Goal: Communication & Community: Answer question/provide support

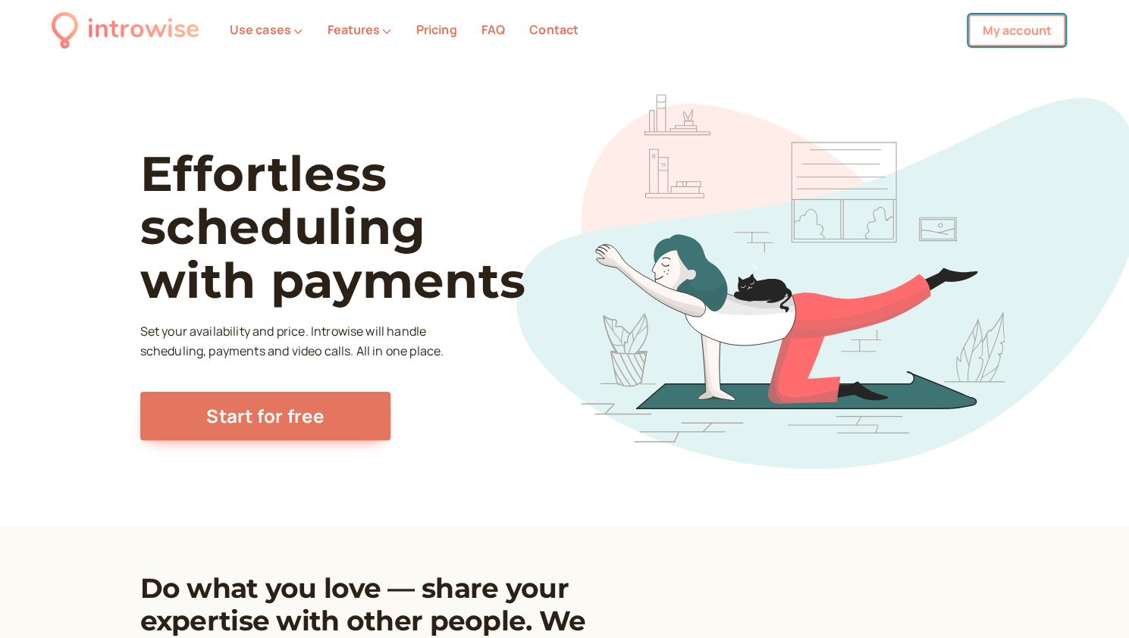
click at [1011, 29] on link "My account" at bounding box center [1016, 30] width 97 height 32
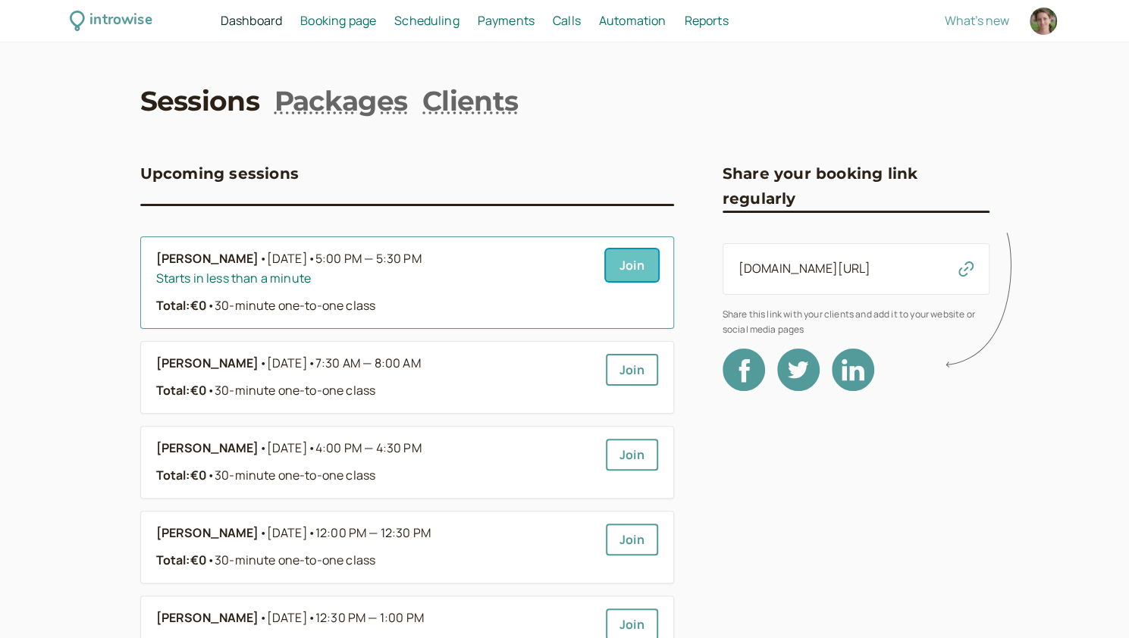
click at [629, 255] on link "Join" at bounding box center [632, 265] width 52 height 32
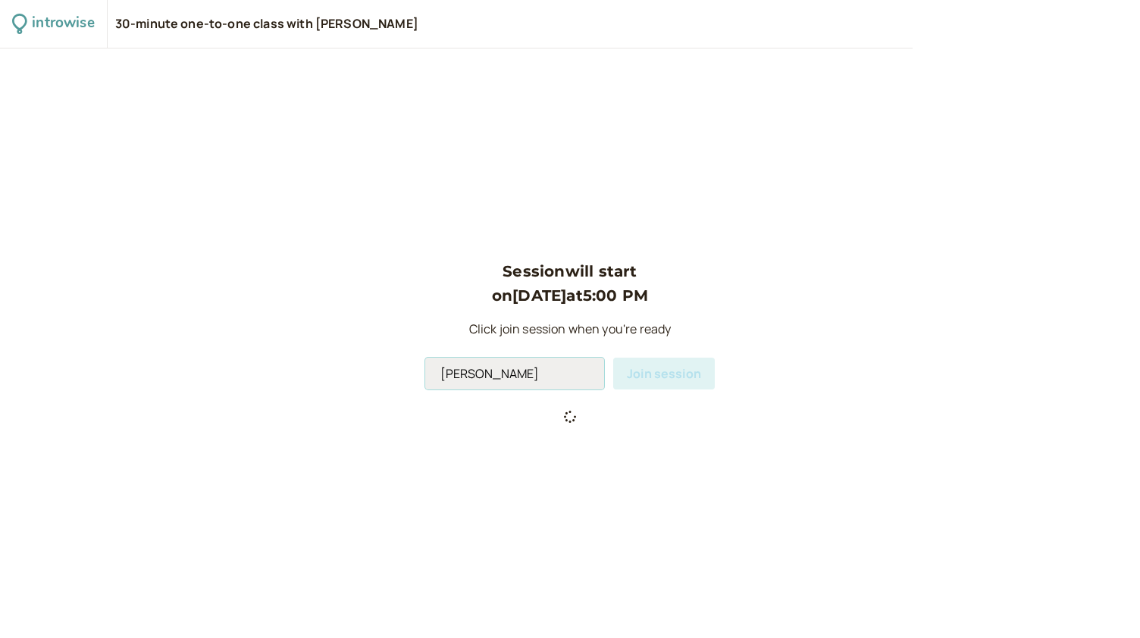
click at [521, 374] on input "[PERSON_NAME]" at bounding box center [514, 374] width 179 height 32
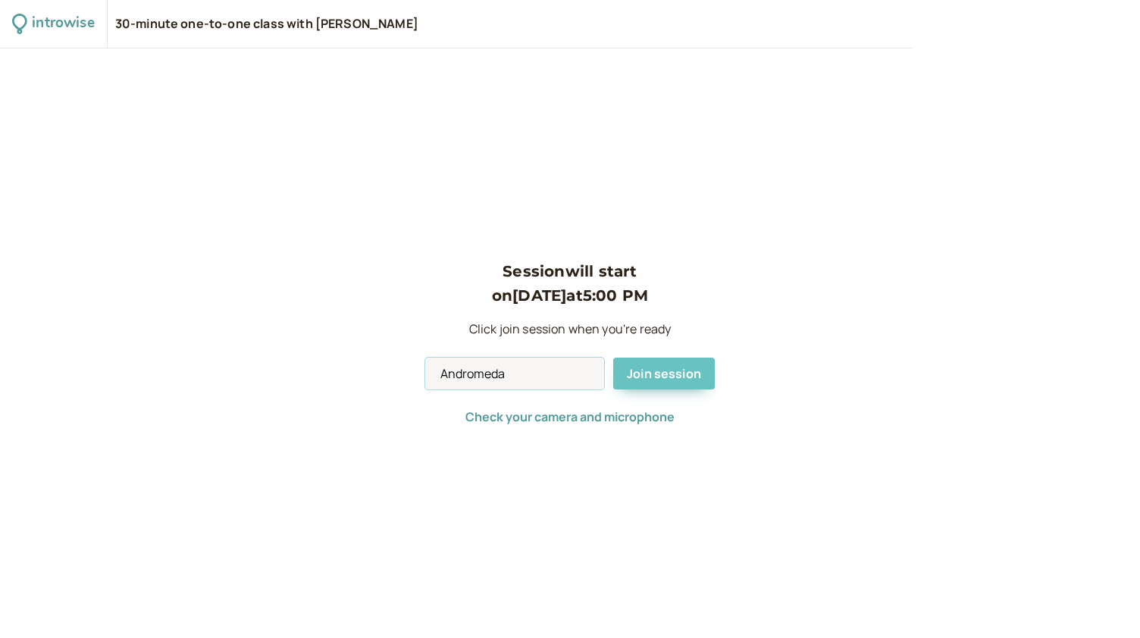
type input "Andromeda"
click at [655, 375] on span "Join session" at bounding box center [664, 373] width 74 height 17
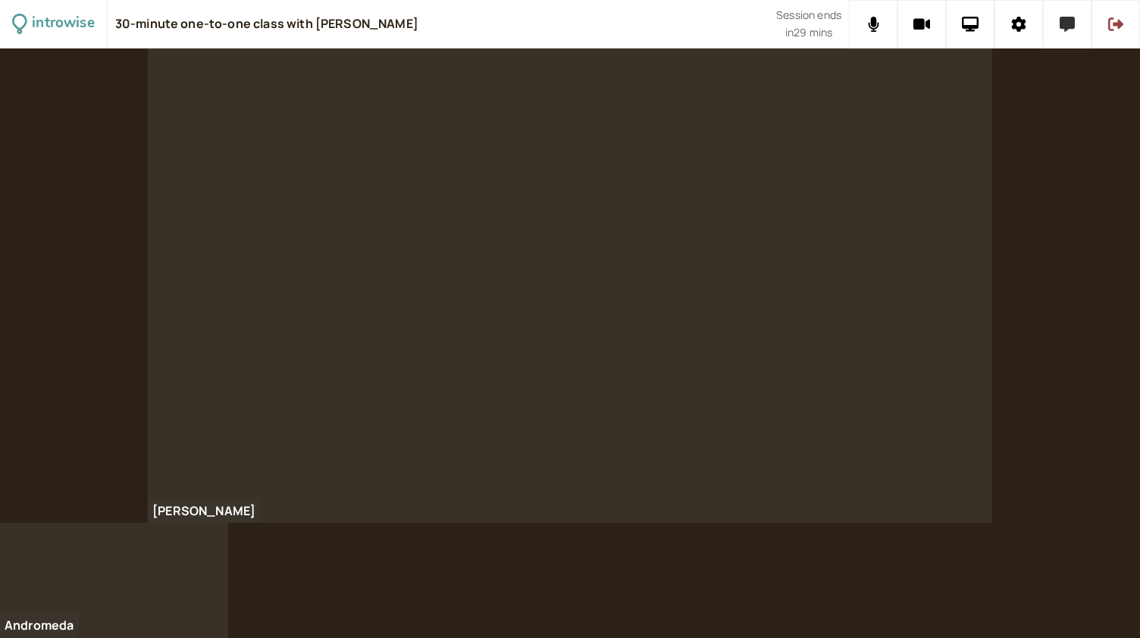
click at [1073, 30] on icon at bounding box center [1067, 24] width 15 height 15
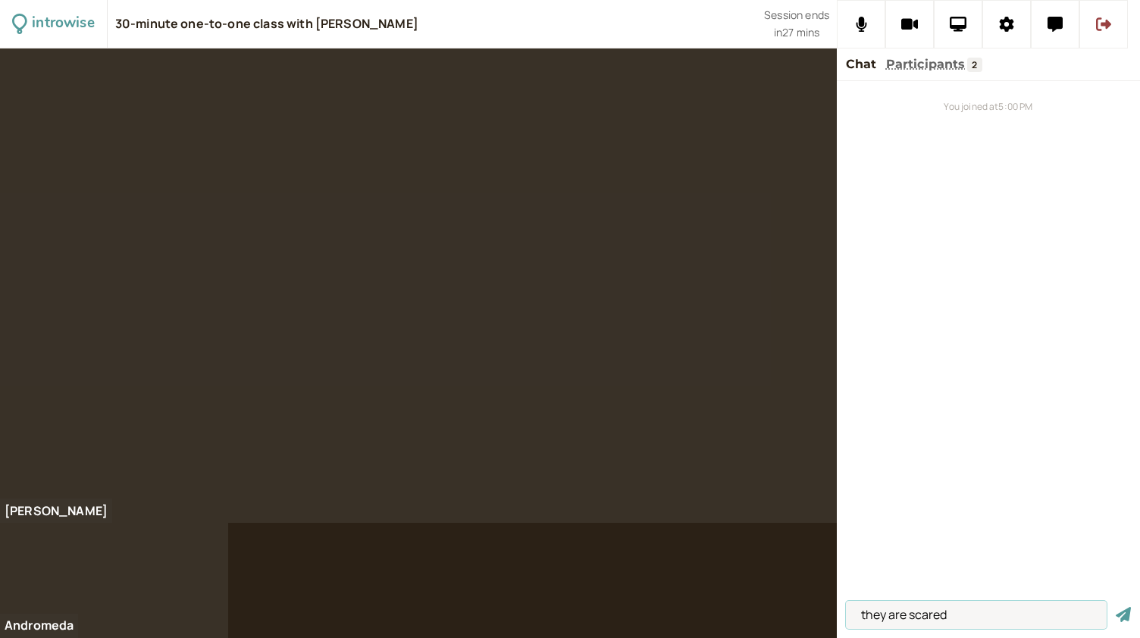
type input "they are scared"
click at [1116, 607] on button "submit" at bounding box center [1123, 615] width 15 height 16
type input "science fiction film"
click at [1116, 607] on button "submit" at bounding box center [1123, 615] width 15 height 16
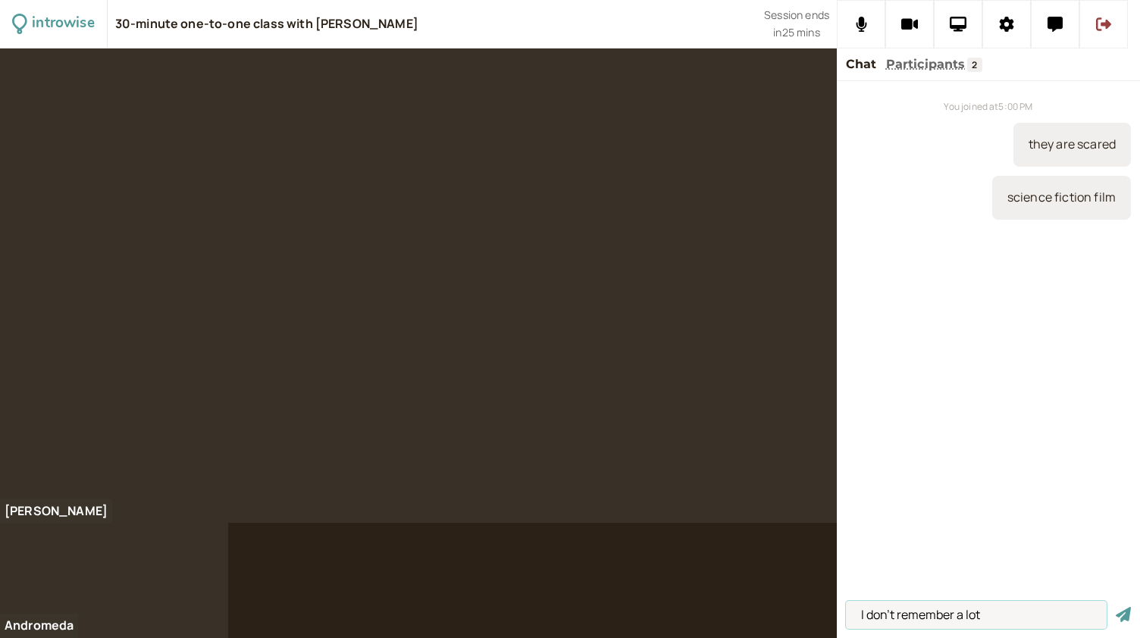
type input "I don't remember a lot"
click at [1116, 607] on button "submit" at bounding box center [1123, 615] width 15 height 16
type input "to remind + object"
click at [1116, 607] on button "submit" at bounding box center [1123, 615] width 15 height 16
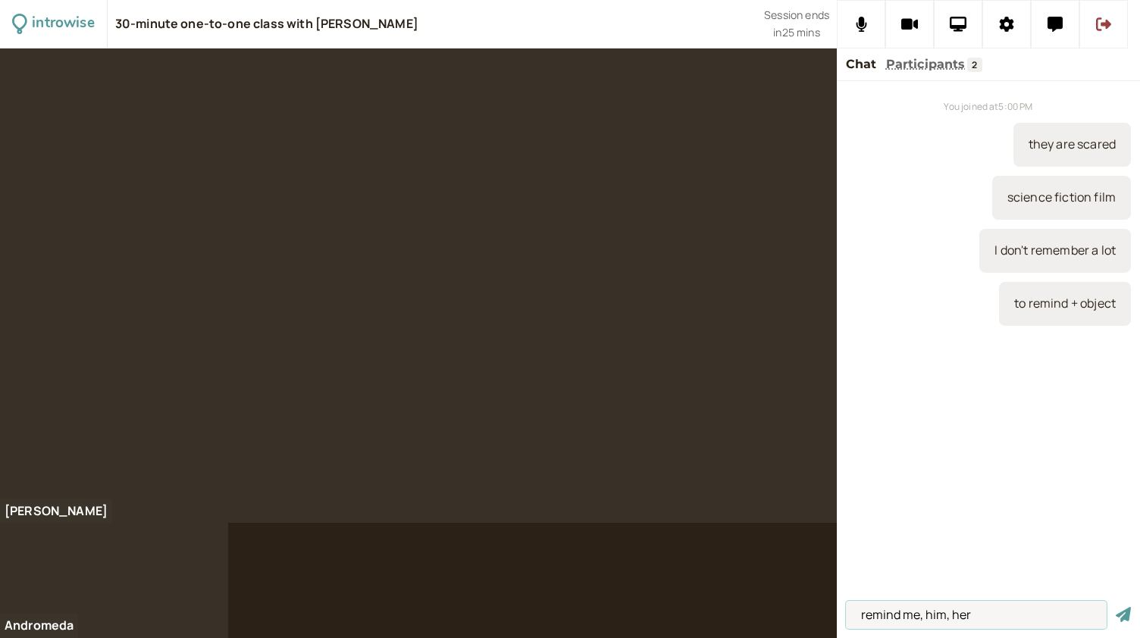
type input "remind me, him, her"
click at [1116, 607] on button "submit" at bounding box center [1123, 615] width 15 height 16
type input "if you die in the video games, you die in real life"
click at [1116, 607] on button "submit" at bounding box center [1123, 615] width 15 height 16
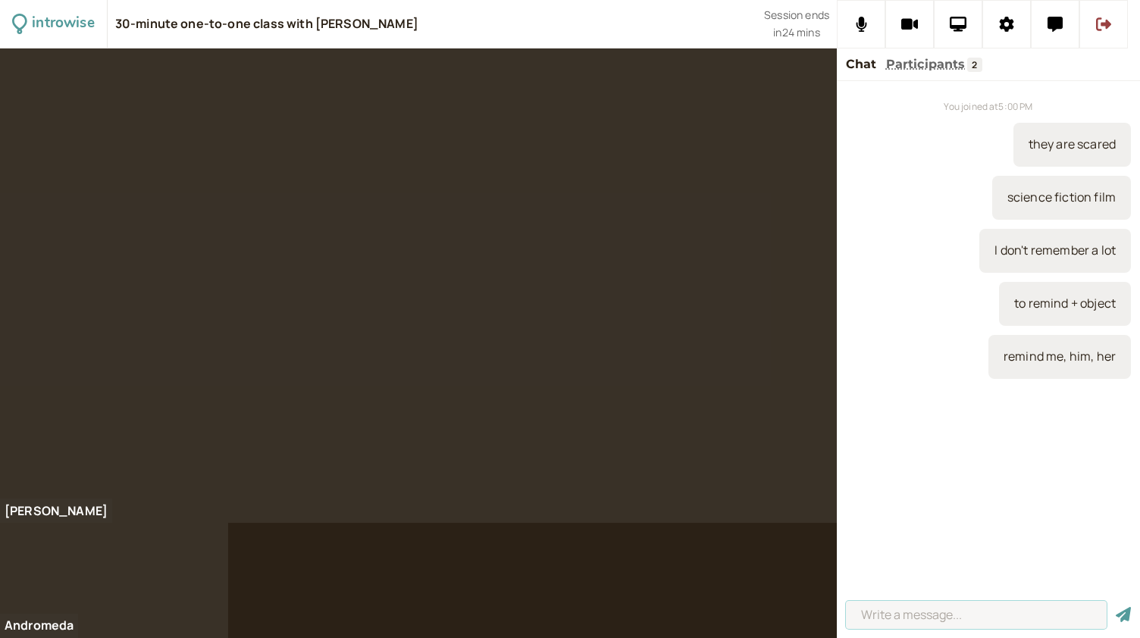
scroll to position [0, 0]
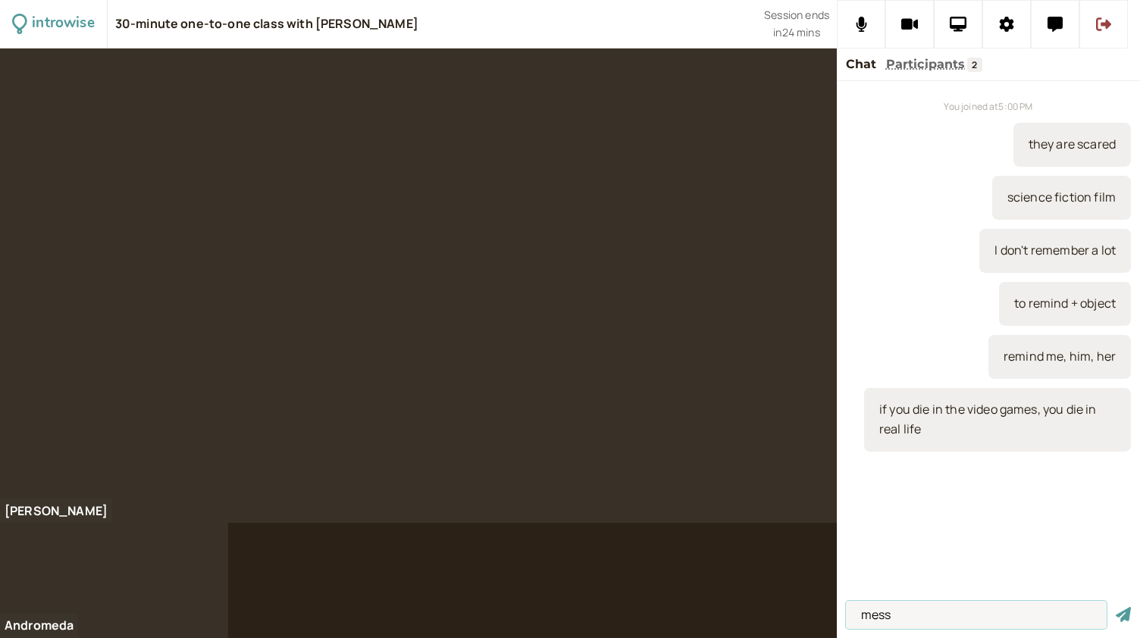
type input "mess"
click at [1116, 607] on button "submit" at bounding box center [1123, 615] width 15 height 16
type input "Metaverse"
click at [1116, 607] on button "submit" at bounding box center [1123, 615] width 15 height 16
type input "they lose control of their brains"
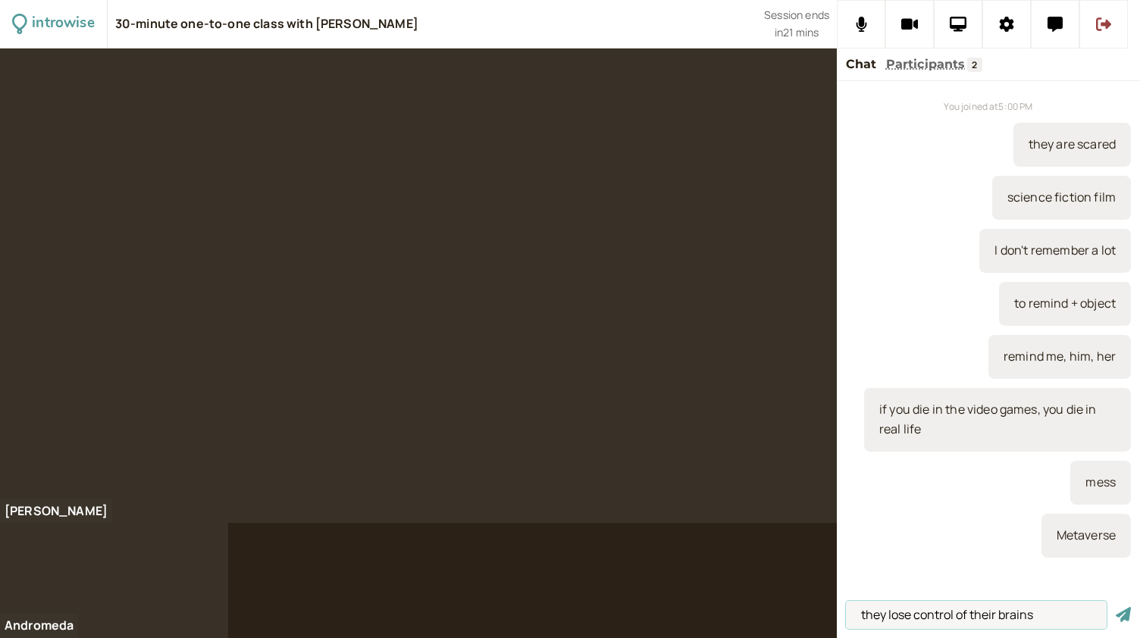
click at [1116, 607] on button "submit" at bounding box center [1123, 615] width 15 height 16
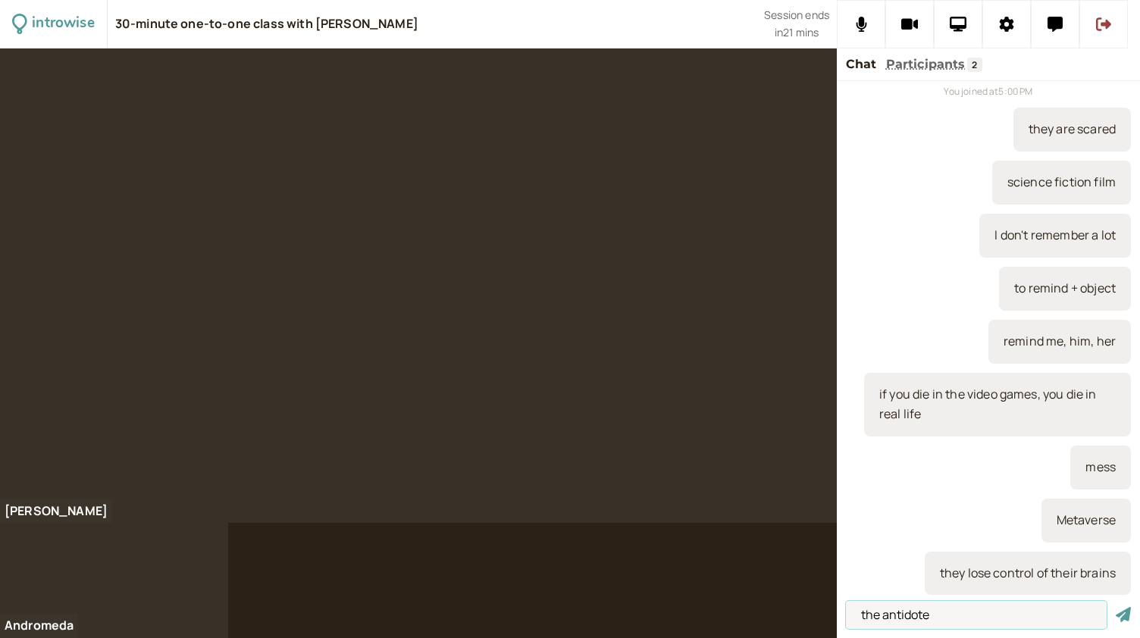
type input "the antidote"
click at [1116, 607] on button "submit" at bounding box center [1123, 615] width 15 height 16
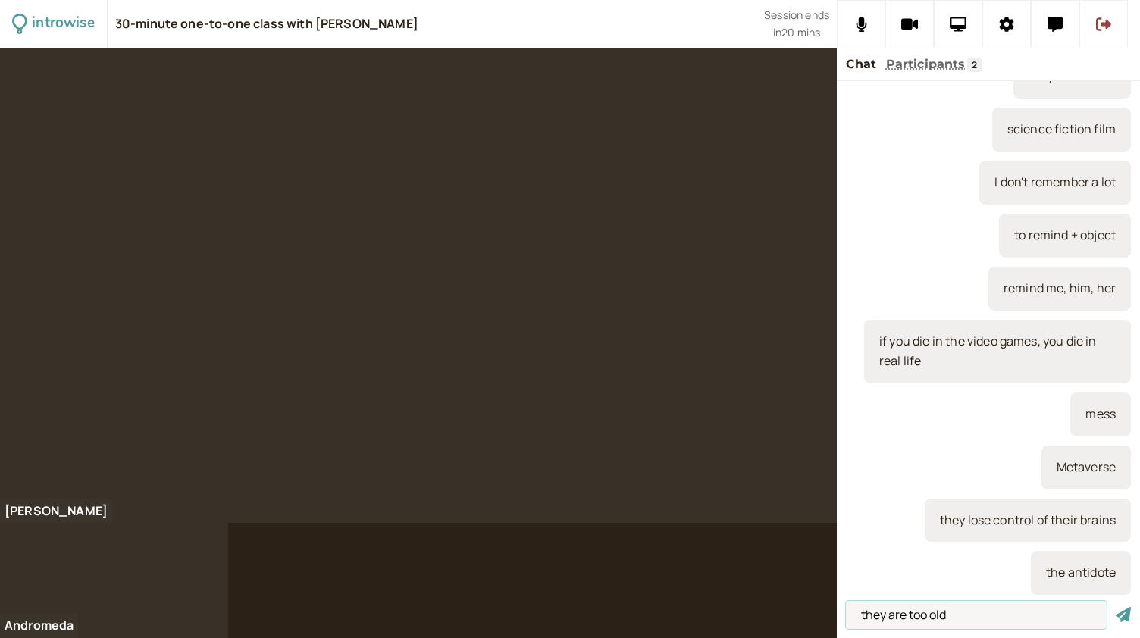
type input "they are too old"
click at [1116, 607] on button "submit" at bounding box center [1123, 615] width 15 height 16
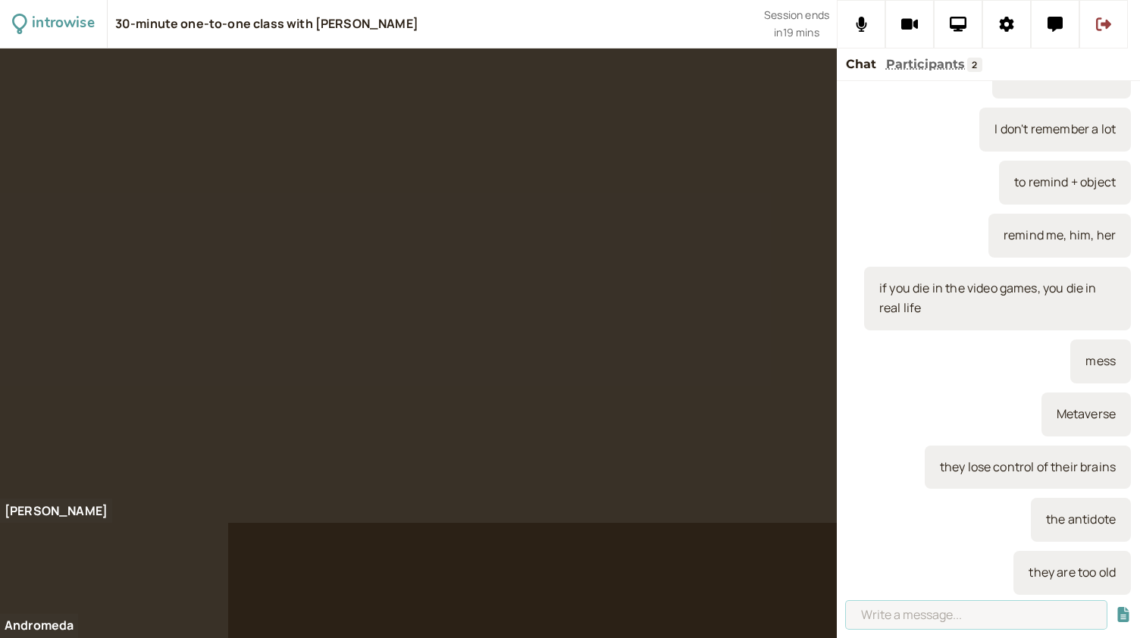
type input "r"
type input "automated cars"
click at [1116, 607] on button "submit" at bounding box center [1123, 615] width 15 height 16
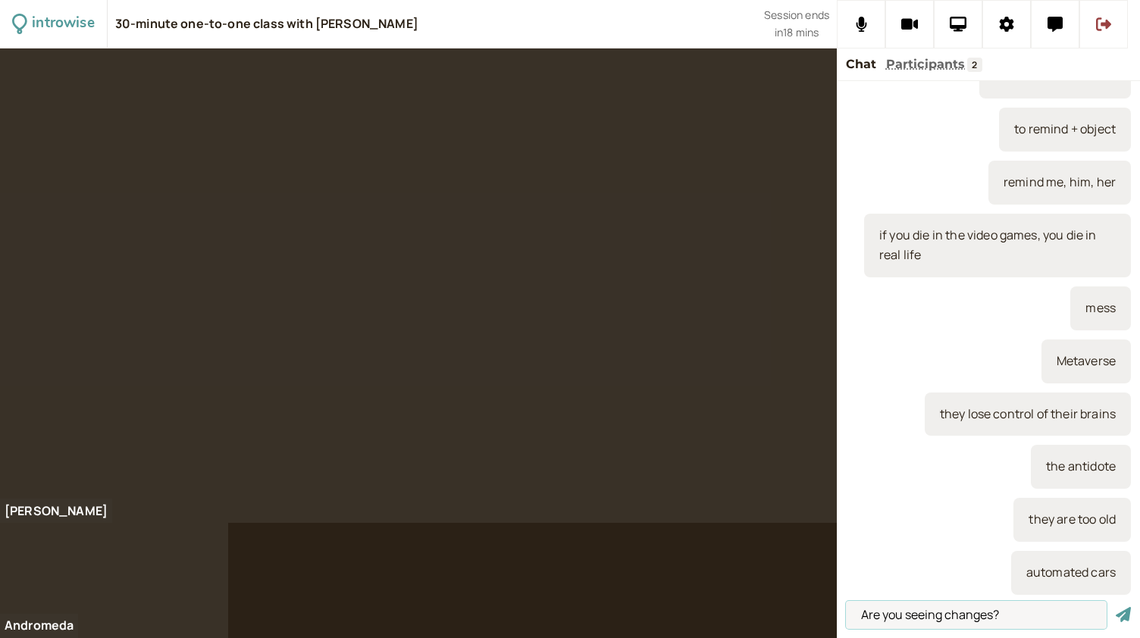
type input "Are you seeing changes?"
click at [1116, 607] on button "submit" at bounding box center [1123, 615] width 15 height 16
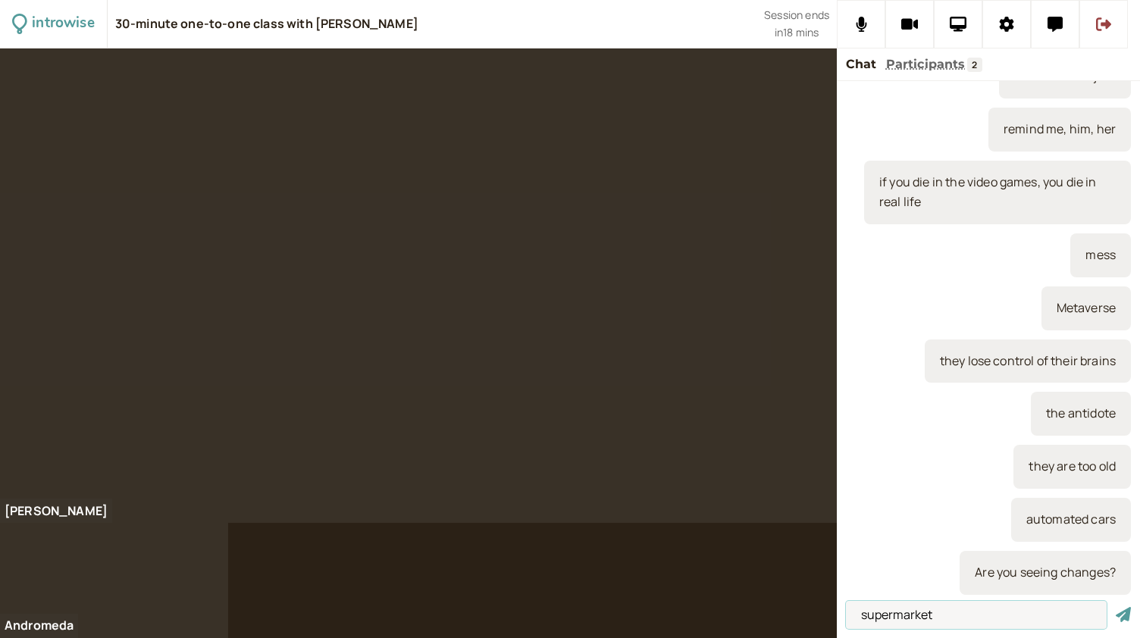
type input "supermarket"
click at [1116, 607] on button "submit" at bounding box center [1123, 615] width 15 height 16
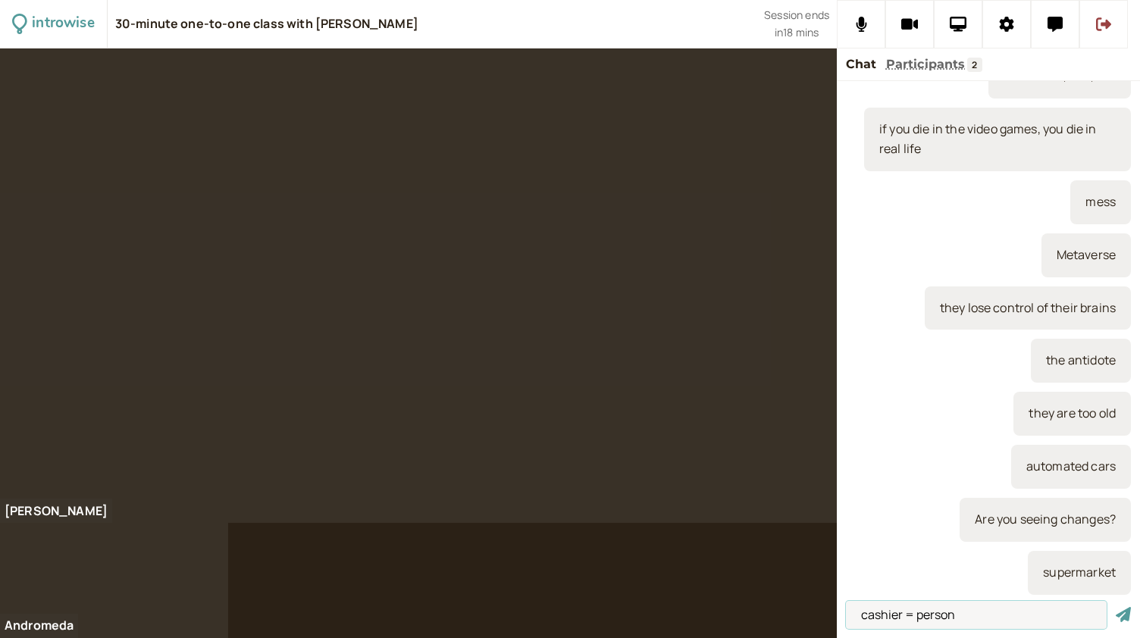
type input "cashier = person"
click at [1116, 607] on button "submit" at bounding box center [1123, 615] width 15 height 16
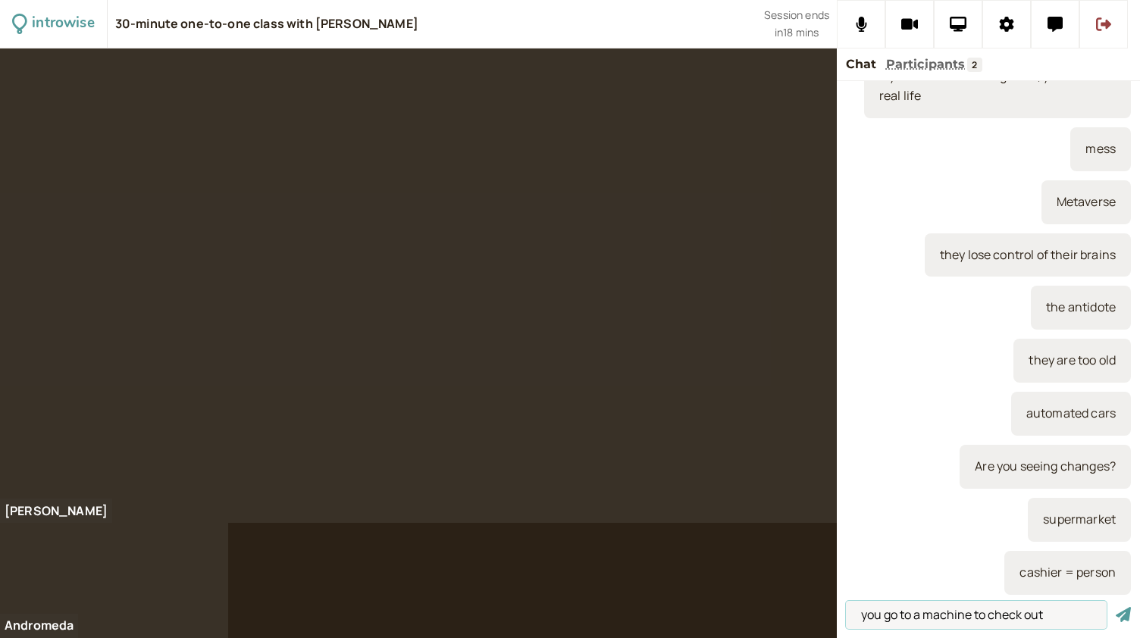
type input "you go to a machine to check out"
click at [1116, 607] on button "submit" at bounding box center [1123, 615] width 15 height 16
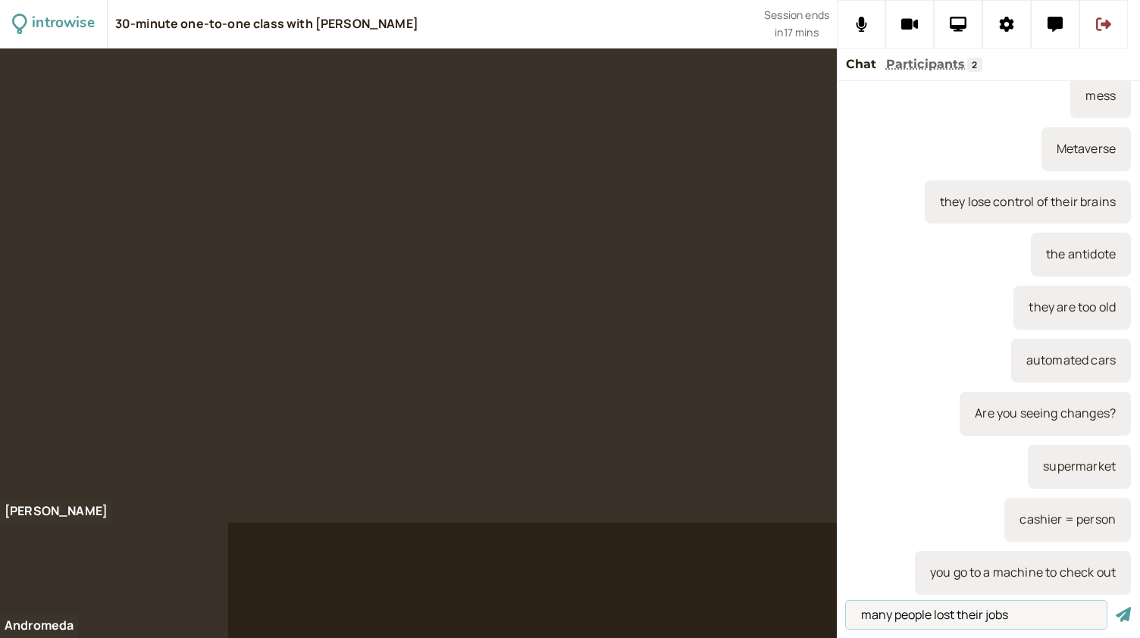
type input "many people lost their jobs"
click at [1116, 607] on button "submit" at bounding box center [1123, 615] width 15 height 16
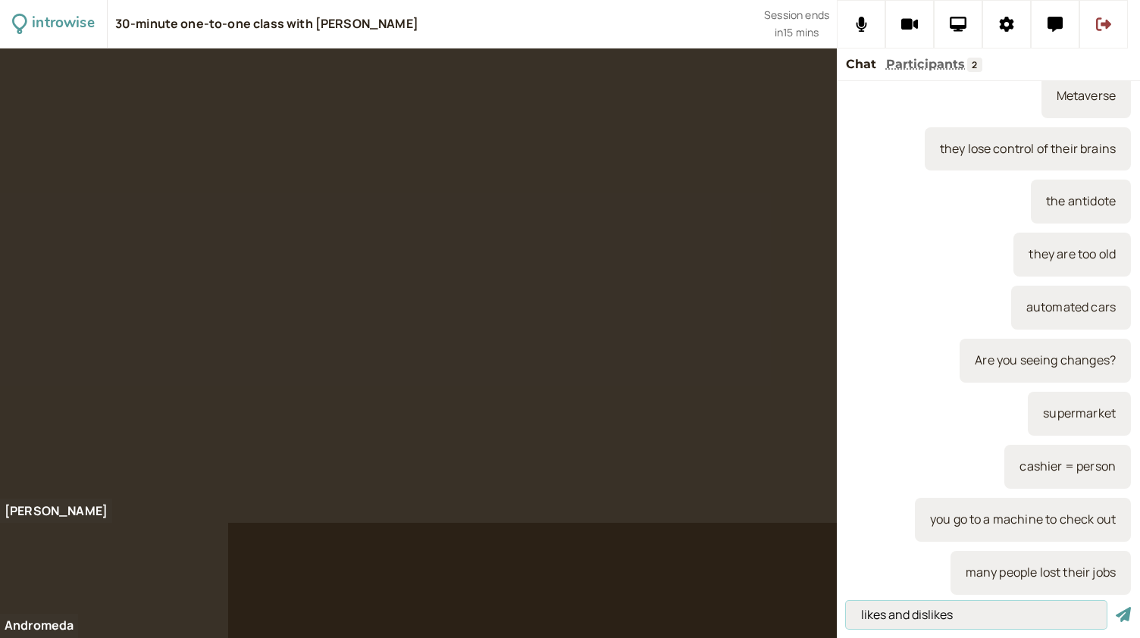
type input "likes and dislikes"
click at [1116, 607] on button "submit" at bounding box center [1123, 615] width 15 height 16
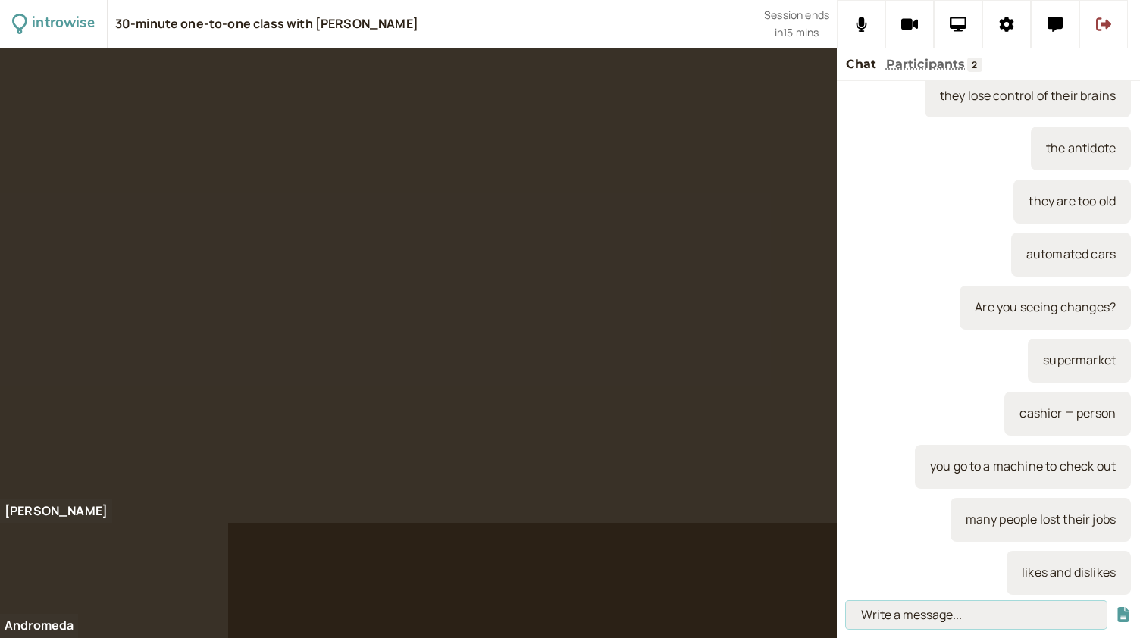
click at [881, 608] on input at bounding box center [976, 615] width 261 height 28
paste input "To like, love, hate, enjoy + gerund"
type input "To like, love, hate, enjoy + gerund"
click at [1116, 607] on button "submit" at bounding box center [1123, 615] width 15 height 16
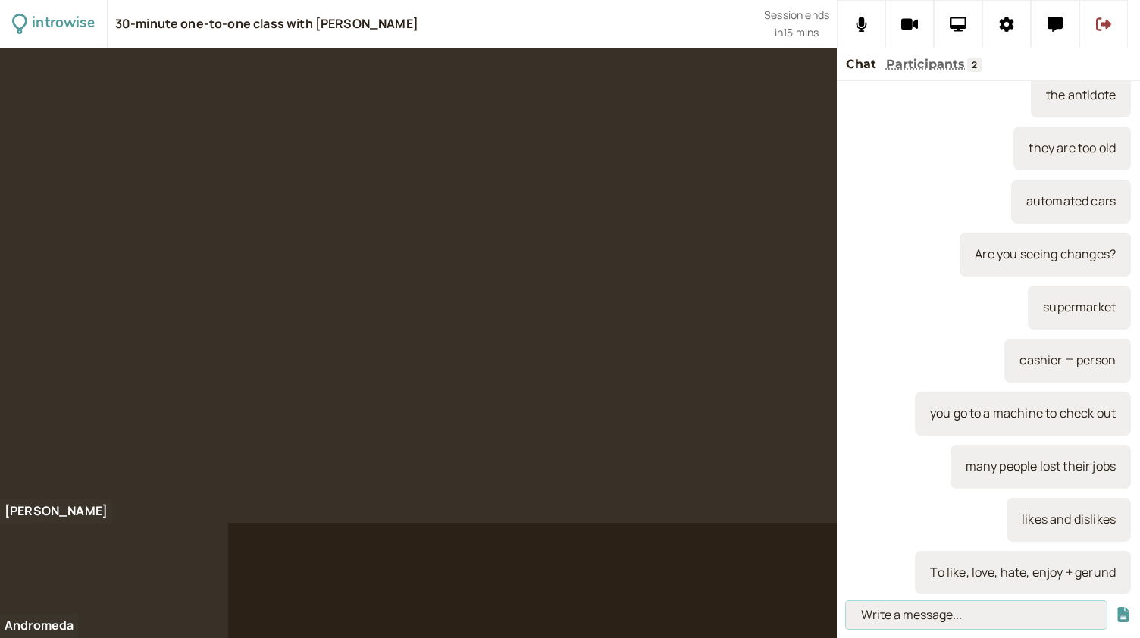
click at [899, 610] on input at bounding box center [976, 615] width 261 height 28
paste input "‘They like skiing in the wintertime.’"
type input "‘They like skiing in the wintertime.’"
click at [1116, 607] on button "submit" at bounding box center [1123, 615] width 15 height 16
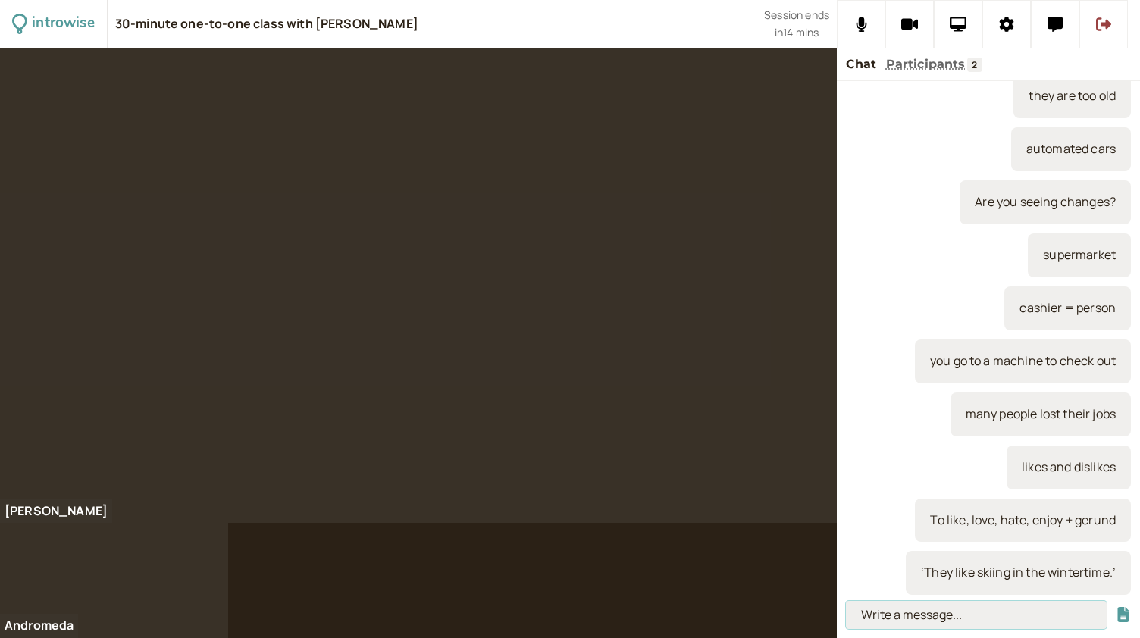
click at [900, 613] on input at bounding box center [976, 615] width 261 height 28
paste input "Can’t stand + gerund – to hate/ not support"
type input "Can’t stand + gerund – to hate/ not support"
click at [1116, 607] on button "submit" at bounding box center [1123, 615] width 15 height 16
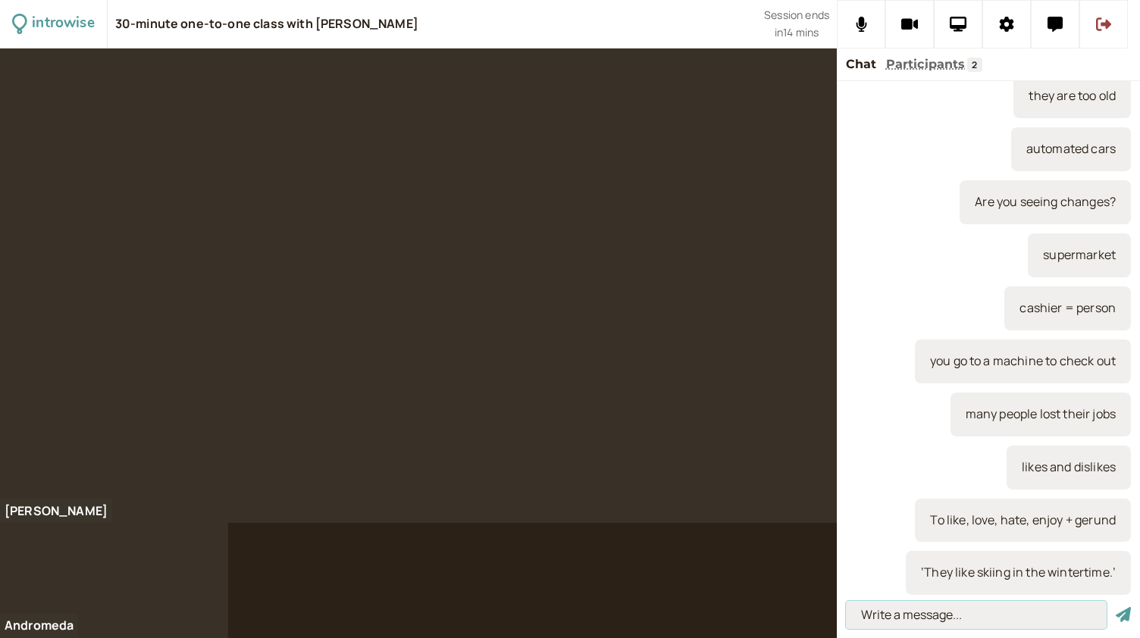
scroll to position [0, 0]
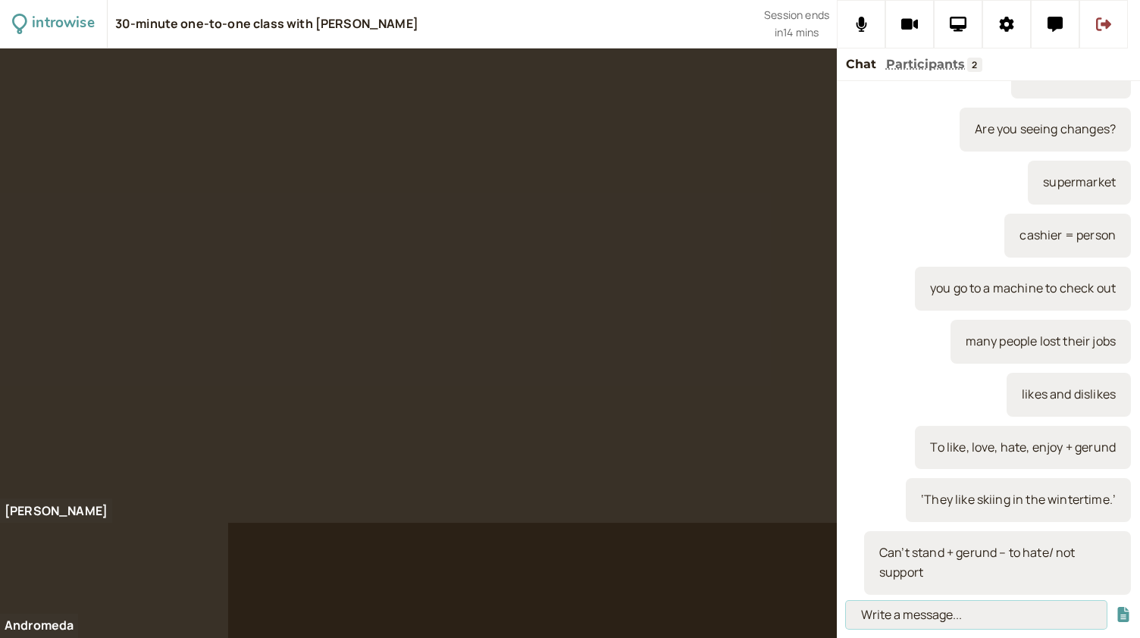
click at [906, 614] on input at bounding box center [976, 615] width 261 height 28
paste input "‘I can’t stand driving at night.’"
type input "‘I can’t stand driving at night.’"
click at [1116, 607] on button "submit" at bounding box center [1123, 615] width 15 height 16
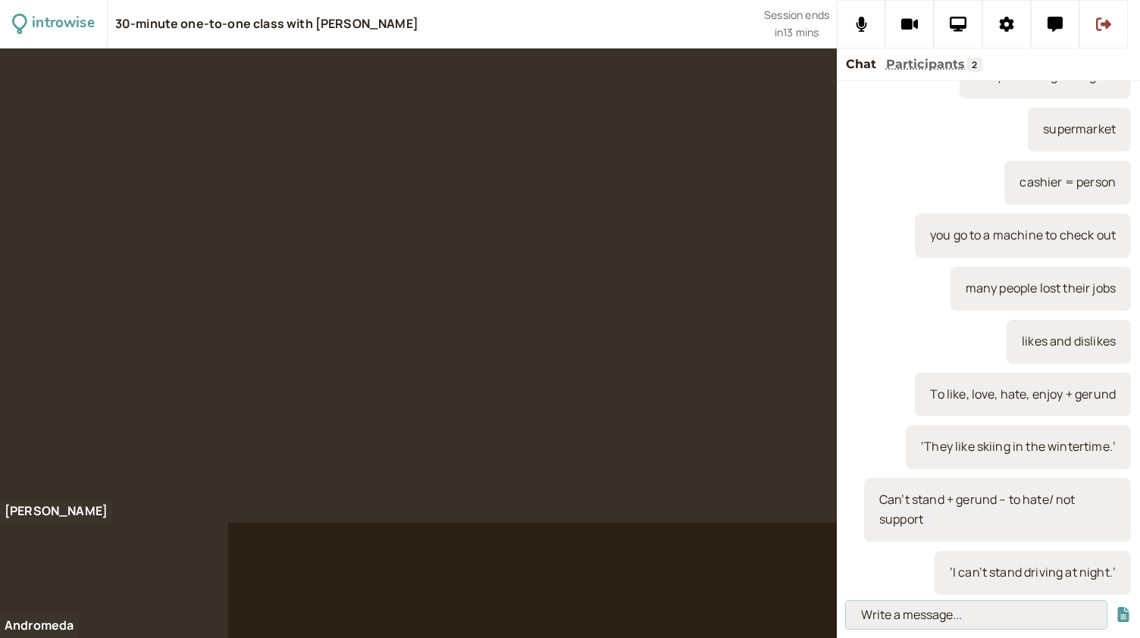
click at [946, 612] on input at bounding box center [976, 615] width 261 height 28
type input "in the summer"
click at [1116, 607] on button "submit" at bounding box center [1123, 615] width 15 height 16
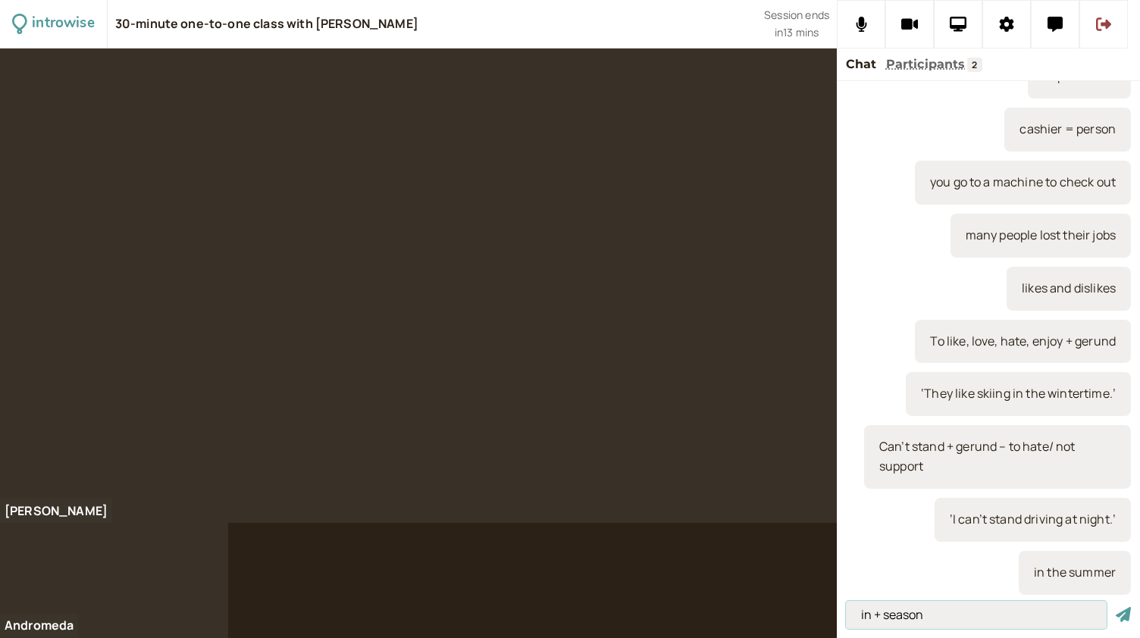
type input "in + season"
click at [1116, 607] on button "submit" at bounding box center [1123, 615] width 15 height 16
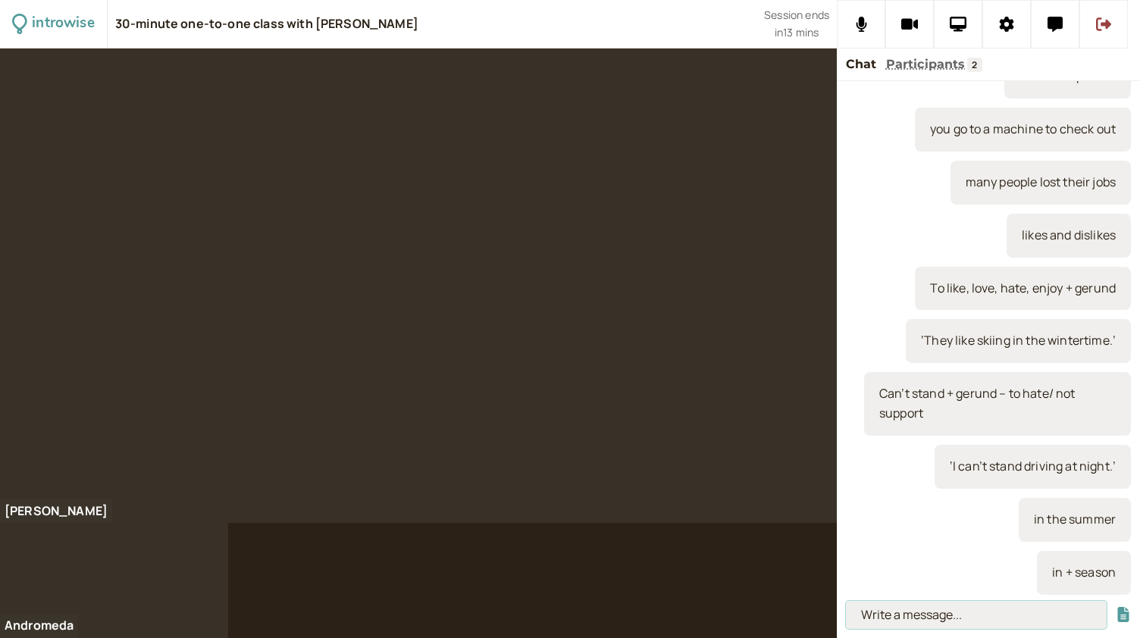
paste input "To not mind + gerund – it is not a problem."
type input "To not mind + gerund – it is not a problem."
click at [1116, 607] on button "submit" at bounding box center [1123, 615] width 15 height 16
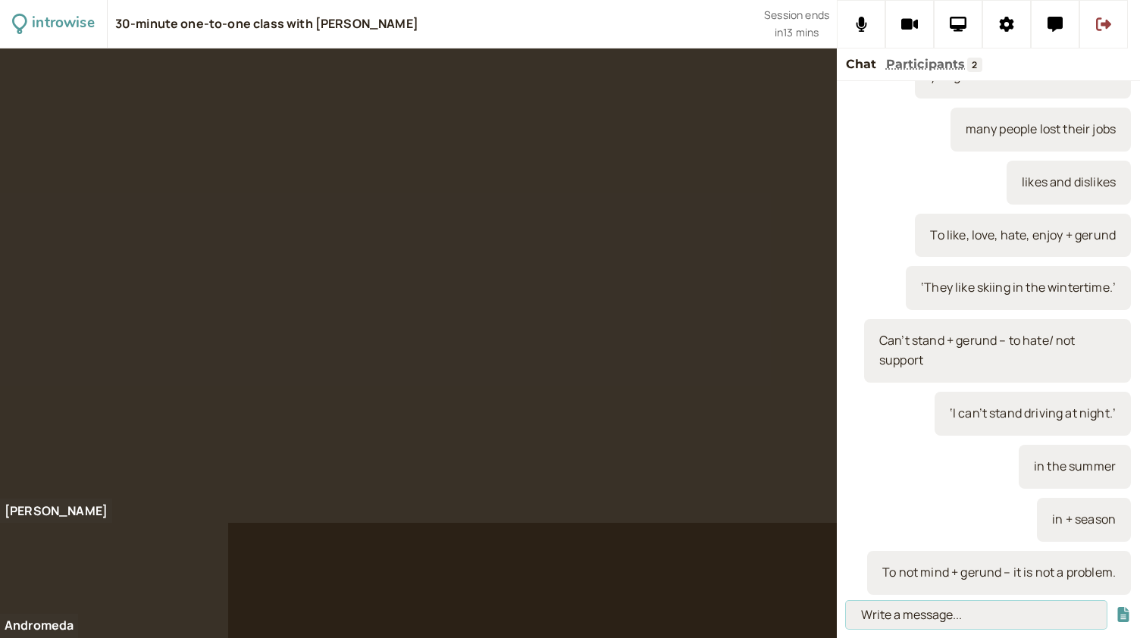
click at [932, 609] on input at bounding box center [976, 615] width 261 height 28
paste input "‘I don’t mind picking you up from the airport.’"
type input "‘I don’t mind picking you up from the airport.’"
click at [1116, 607] on button "submit" at bounding box center [1123, 615] width 15 height 16
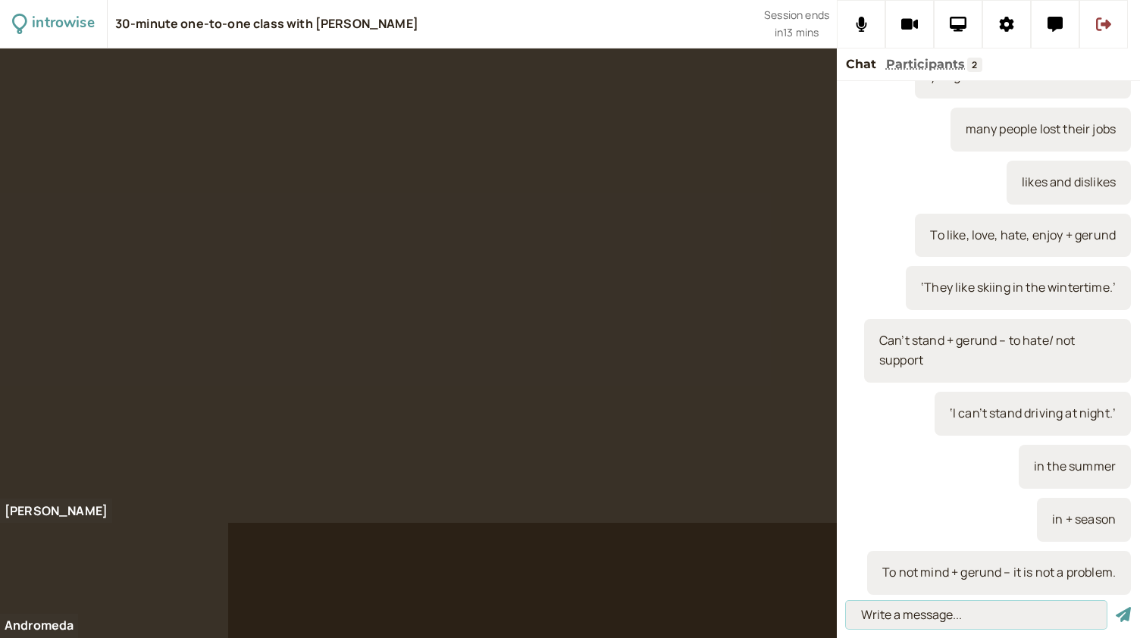
scroll to position [0, 0]
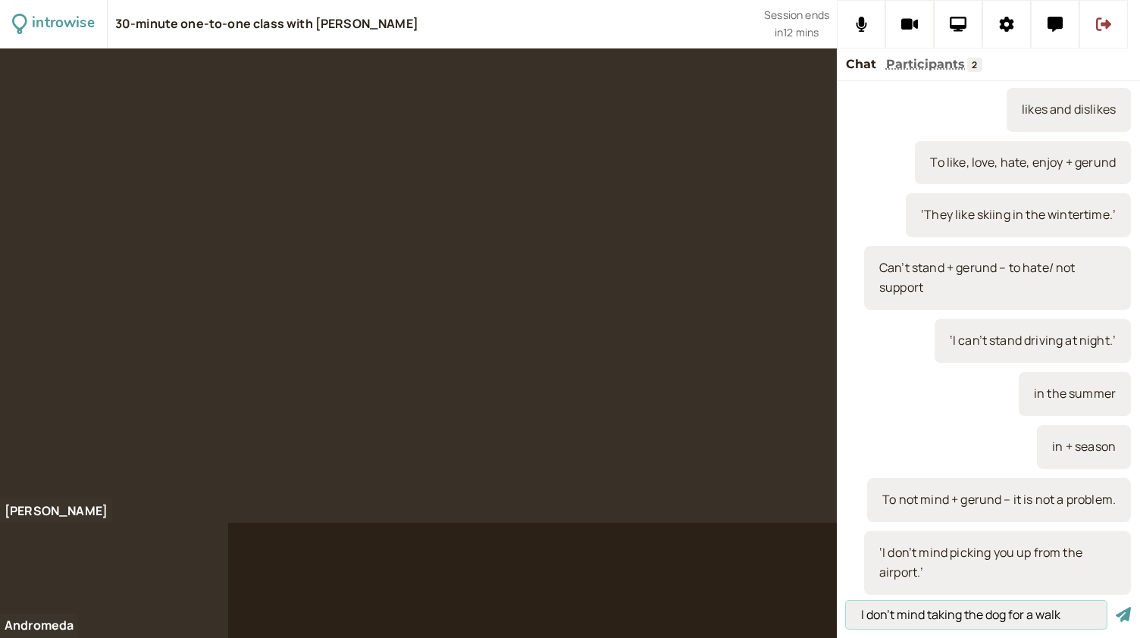
type input "I don't mind taking the dog for a walk"
click at [1116, 607] on button "submit" at bounding box center [1123, 615] width 15 height 16
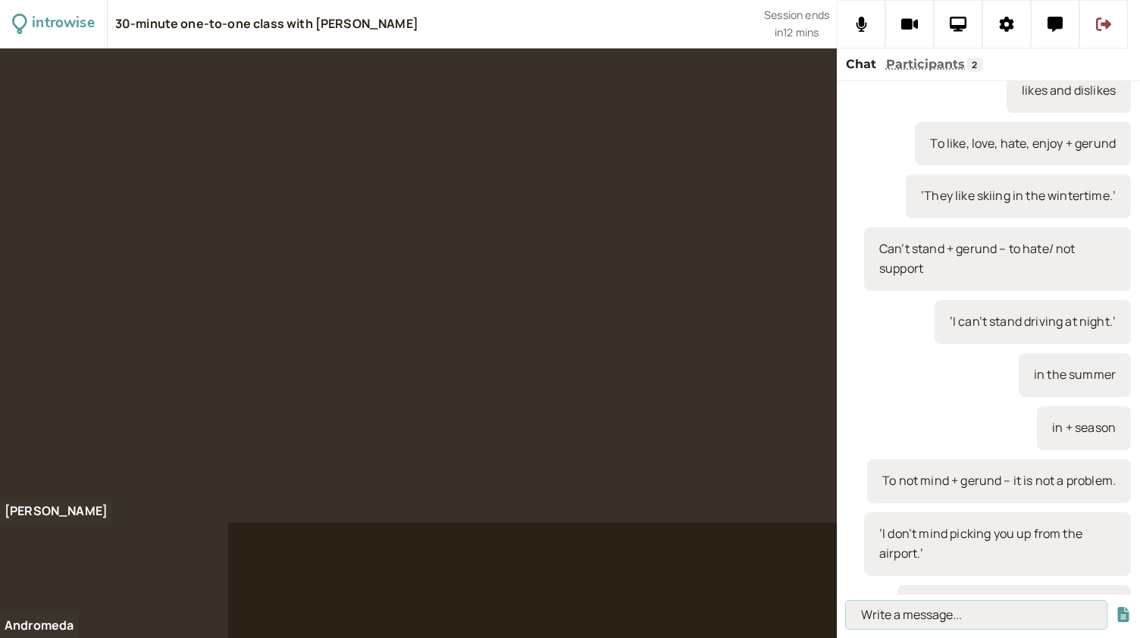
scroll to position [1028, 0]
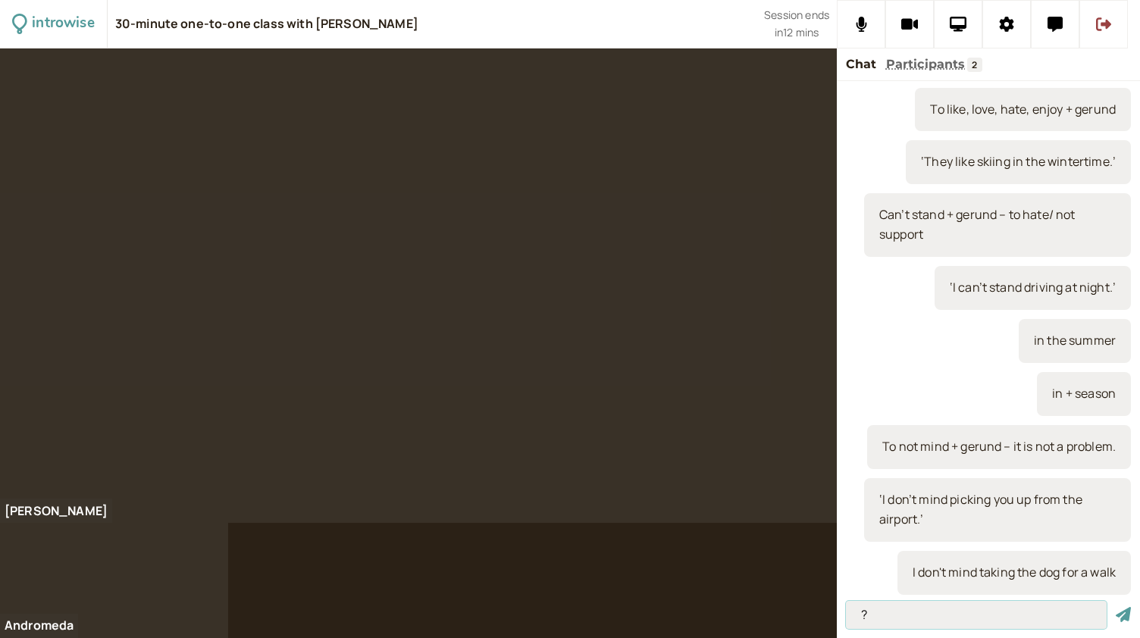
type input "?"
click at [1116, 607] on button "submit" at bounding box center [1123, 615] width 15 height 16
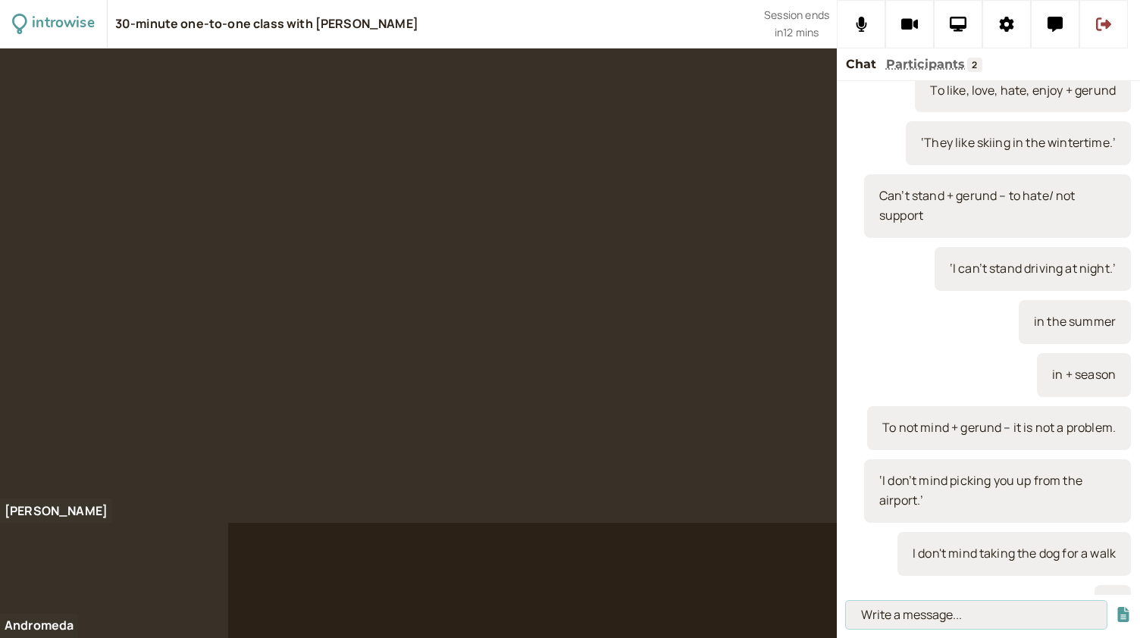
scroll to position [1081, 0]
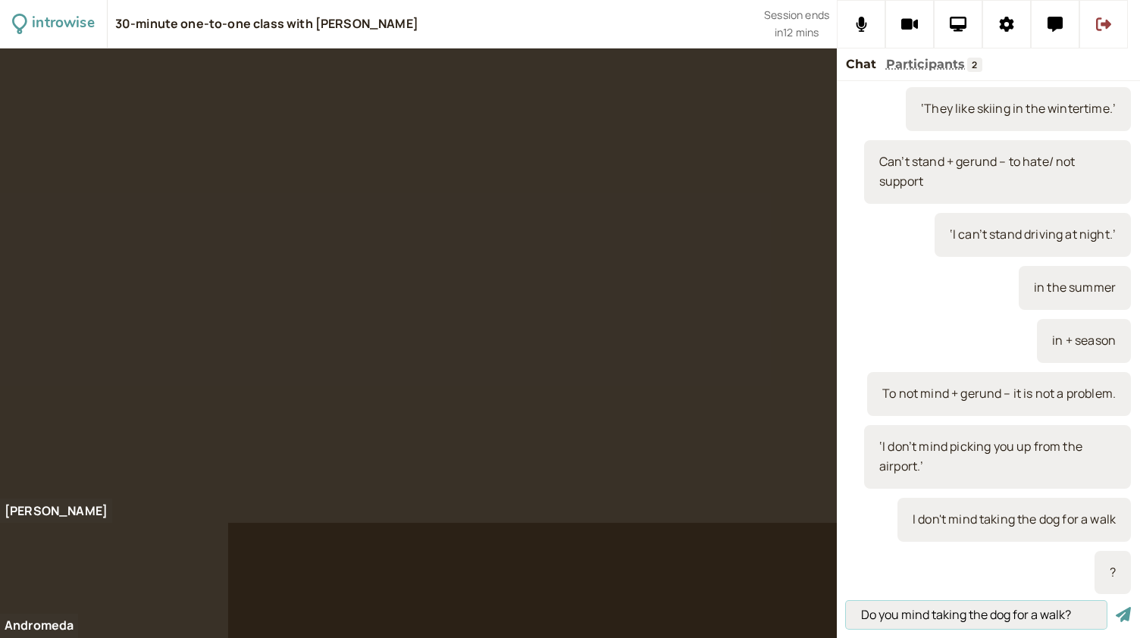
type input "Do you mind taking the dog for a walk?"
click at [1116, 607] on button "submit" at bounding box center [1123, 615] width 15 height 16
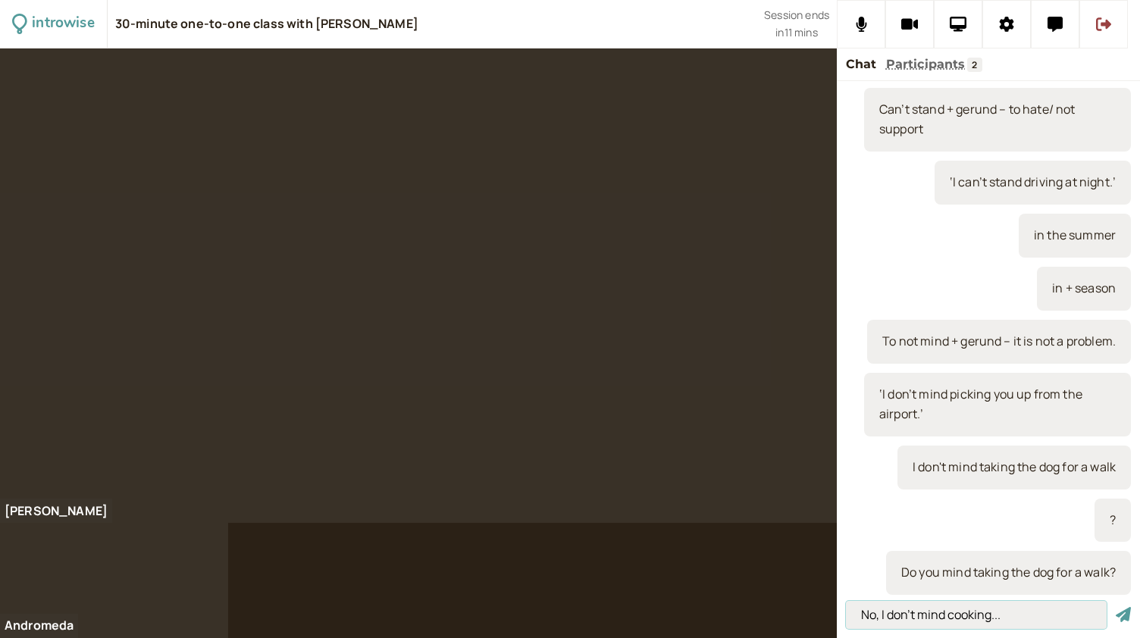
type input "No, I don't mind cooking..."
click at [1116, 607] on button "submit" at bounding box center [1123, 615] width 15 height 16
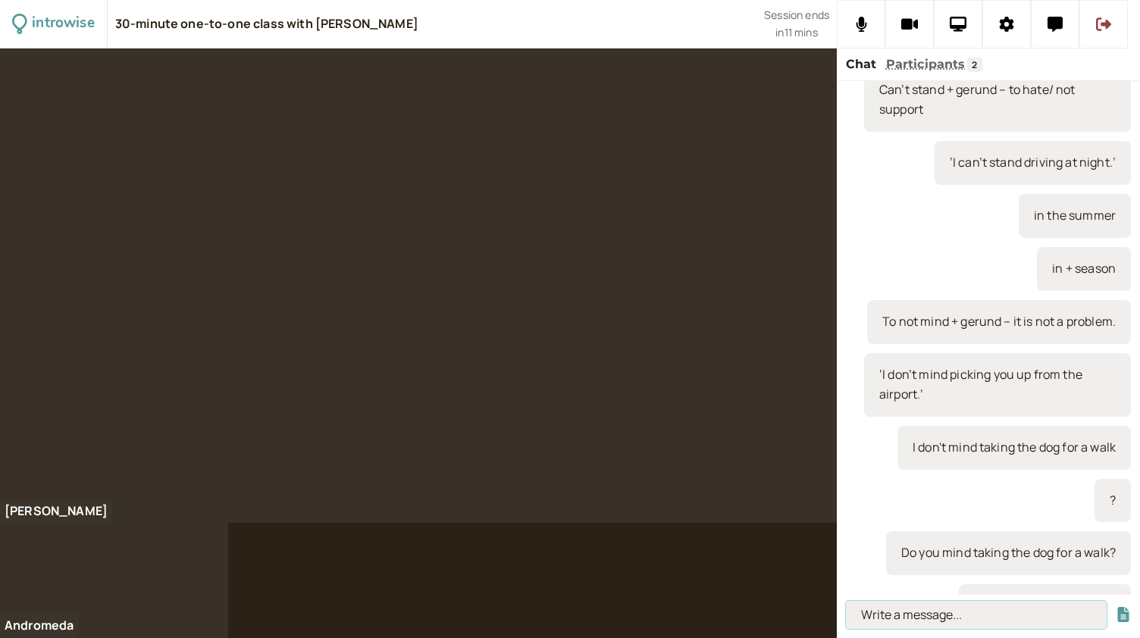
scroll to position [1187, 0]
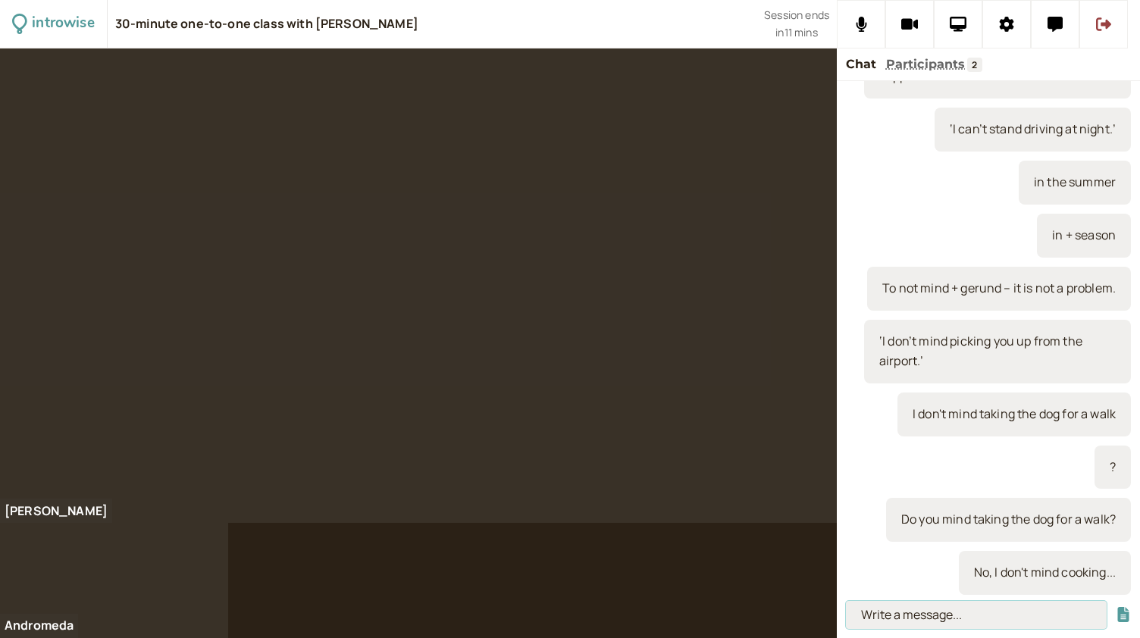
paste input "To be keen on + noun/gerund – to have a passion for something."
type input "To be keen on + noun/gerund – to have a passion for something."
click at [1116, 607] on button "submit" at bounding box center [1123, 615] width 15 height 16
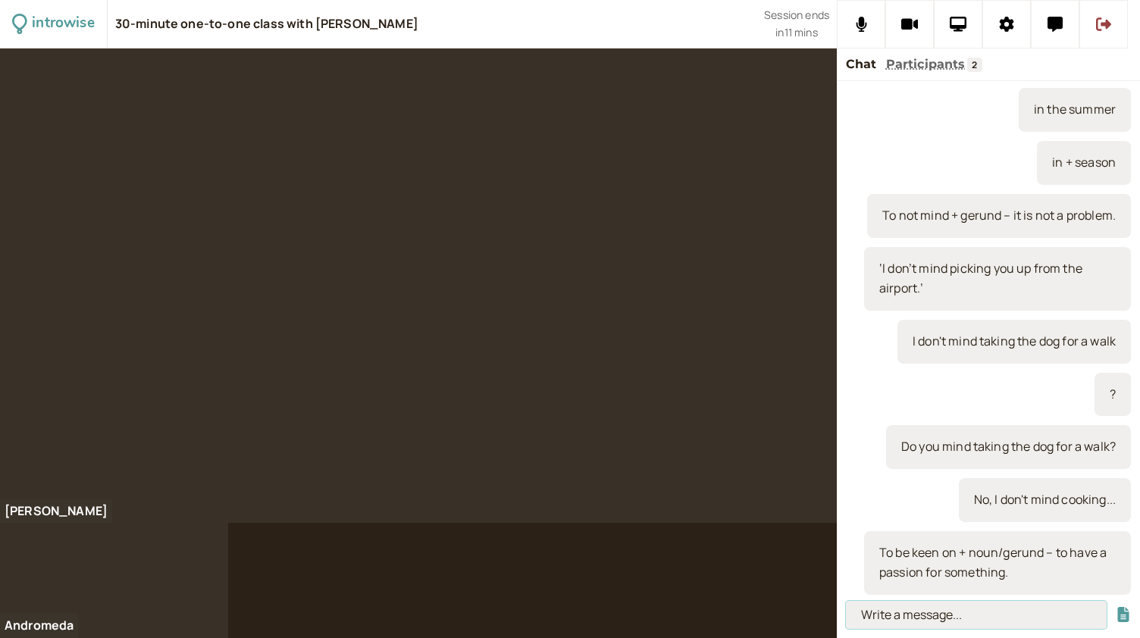
click at [916, 613] on input at bounding box center [976, 615] width 261 height 28
paste input "‘My nephew is keen on football.’"
type input "‘My nephew is keen on football.’"
click at [1116, 607] on button "submit" at bounding box center [1123, 615] width 15 height 16
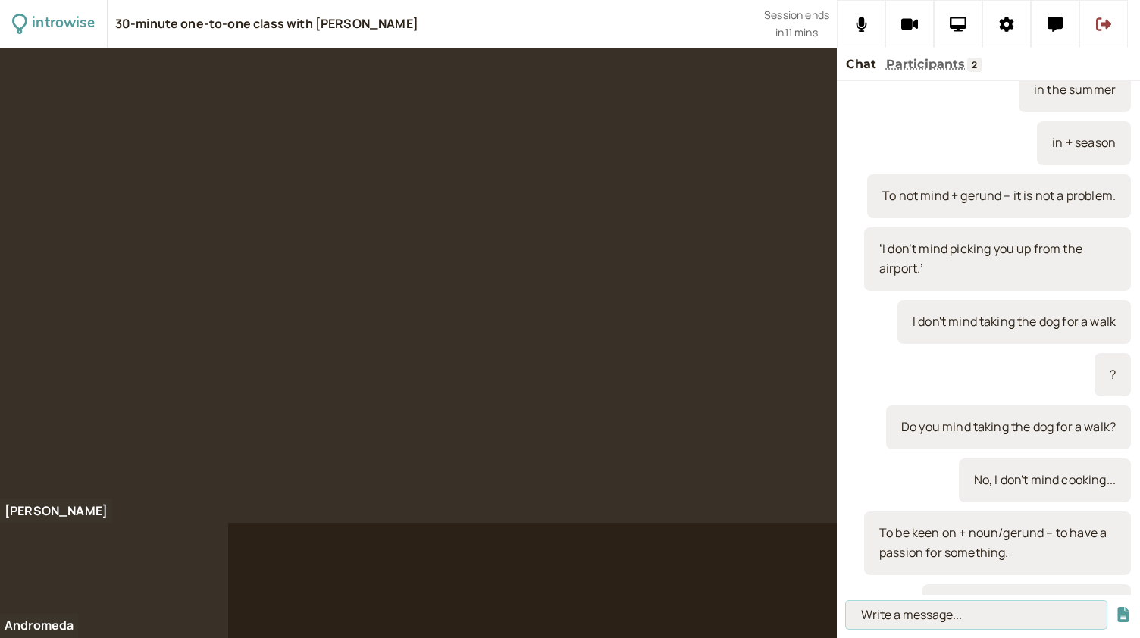
scroll to position [1313, 0]
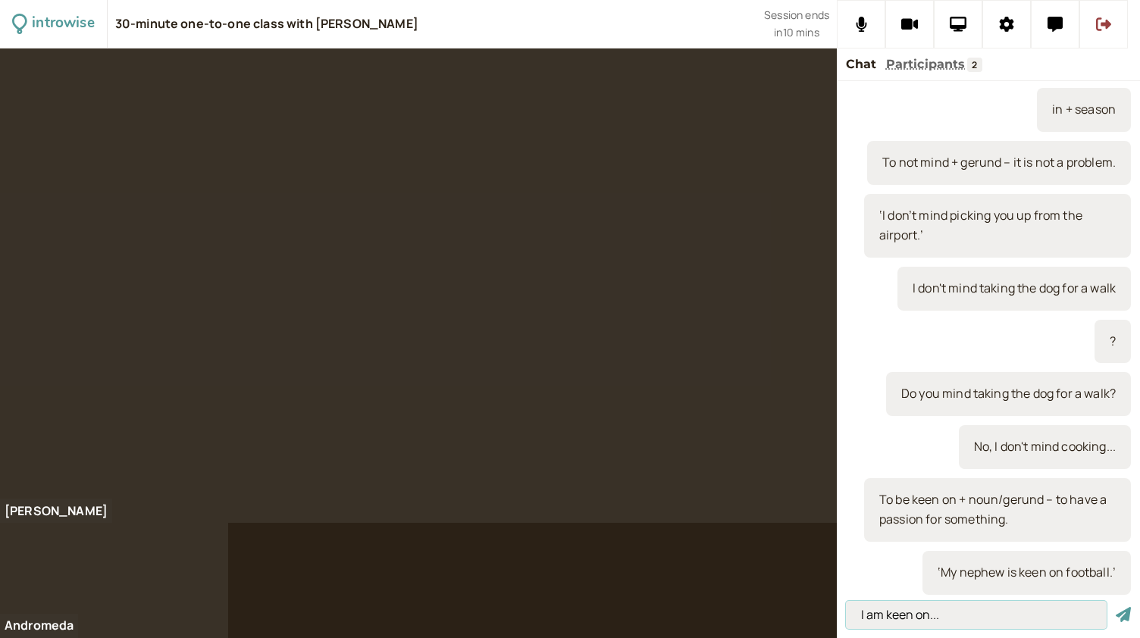
type input "I am keen on..."
click at [1116, 607] on button "submit" at bounding box center [1123, 615] width 15 height 16
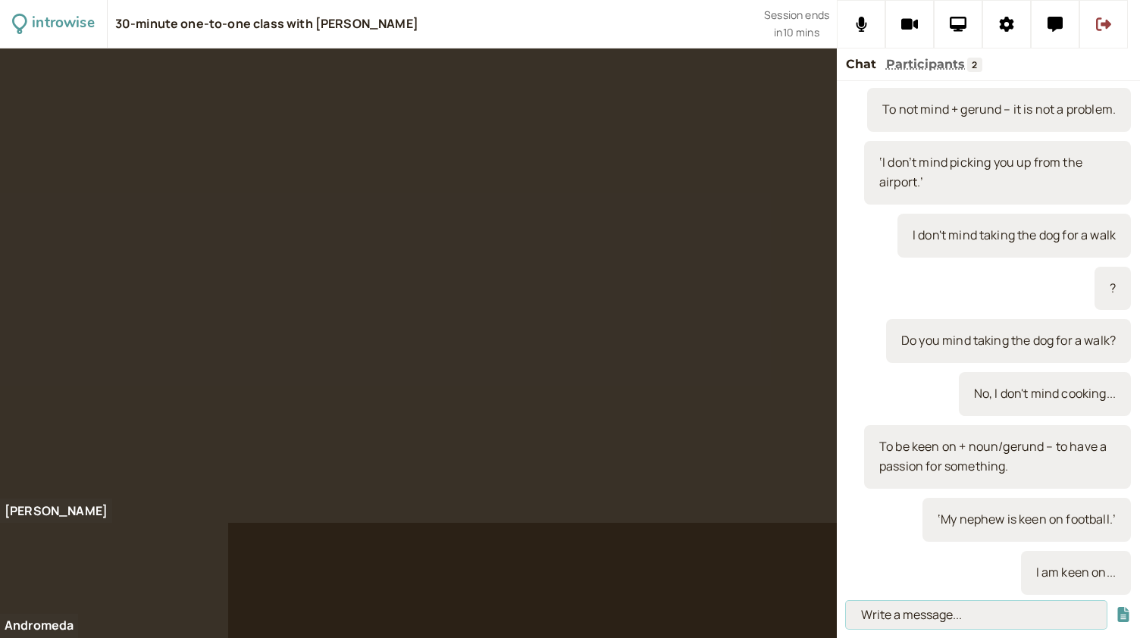
paste input "To be keen + infinitive – to have a strong motivation to do something."
type input "To be keen + infinitive – to have a strong motivation to do something."
click at [1116, 607] on button "submit" at bounding box center [1123, 615] width 15 height 16
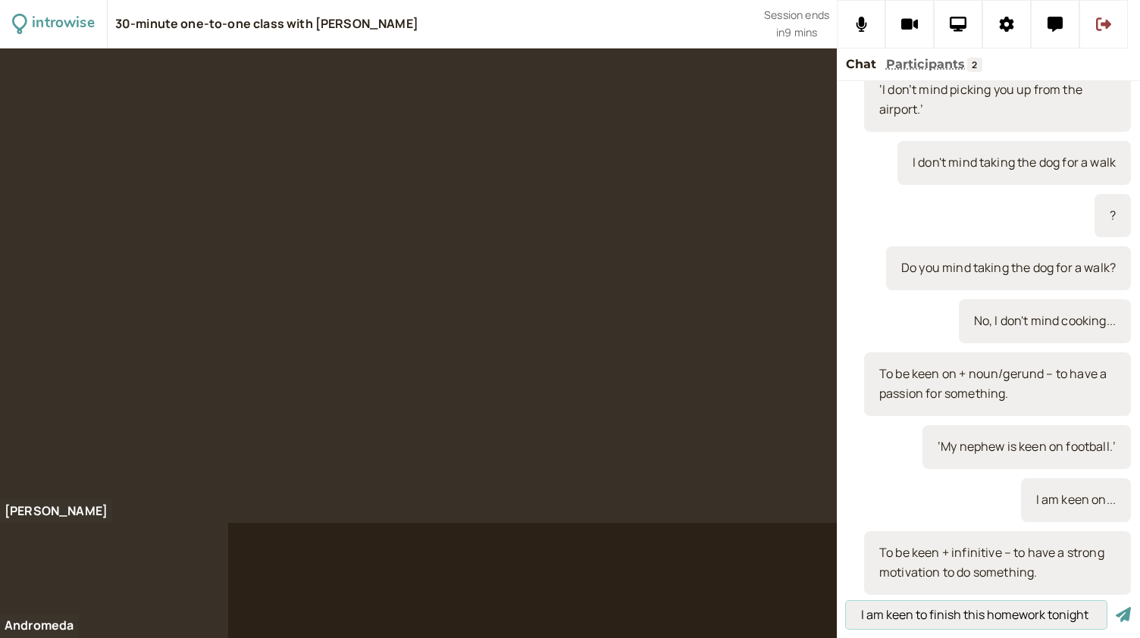
type input "I am keen to finish this homework tonight"
click at [1116, 607] on button "submit" at bounding box center [1123, 615] width 15 height 16
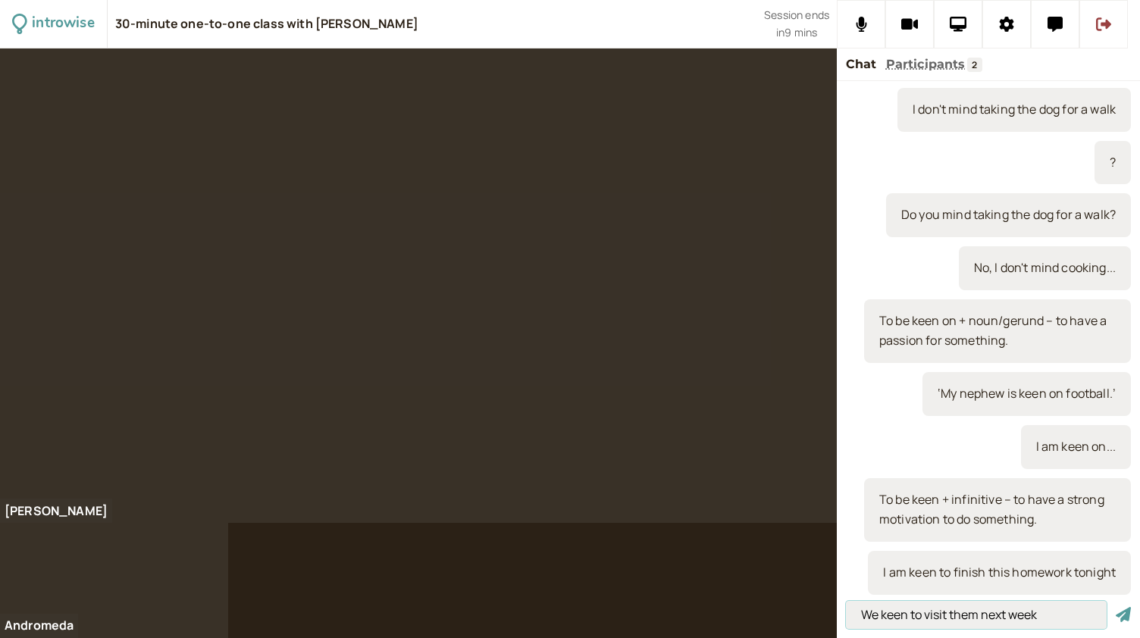
type input "We keen to visit them next week"
click at [1116, 607] on button "submit" at bounding box center [1123, 615] width 15 height 16
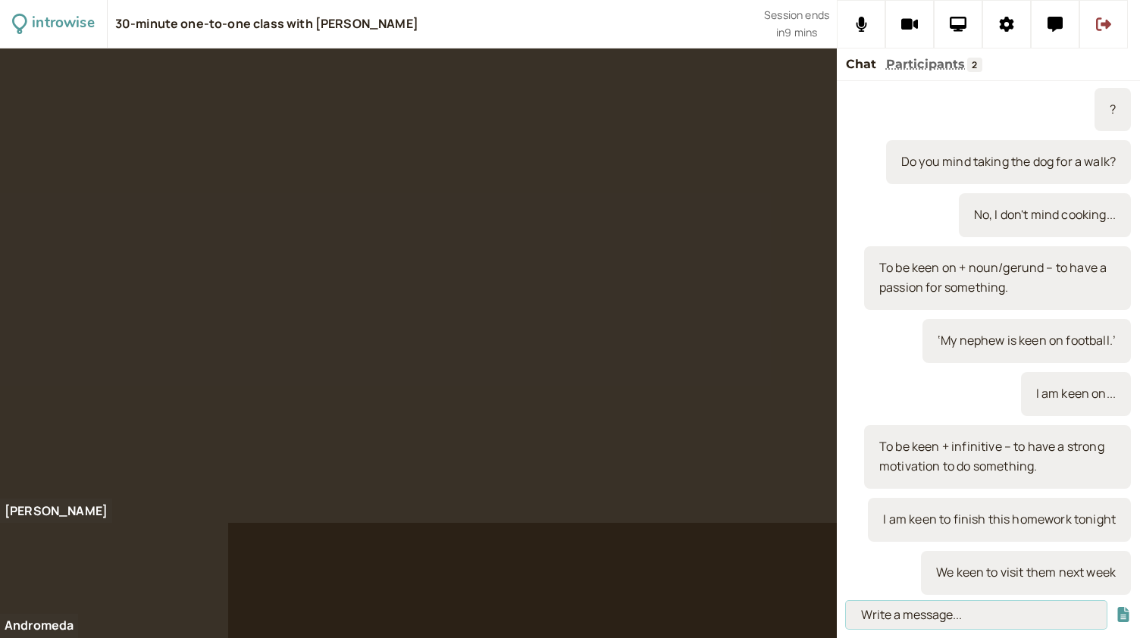
click at [878, 618] on input at bounding box center [976, 615] width 261 height 28
type input "What are you keen to do next weekend?"
click at [1116, 607] on button "submit" at bounding box center [1123, 615] width 15 height 16
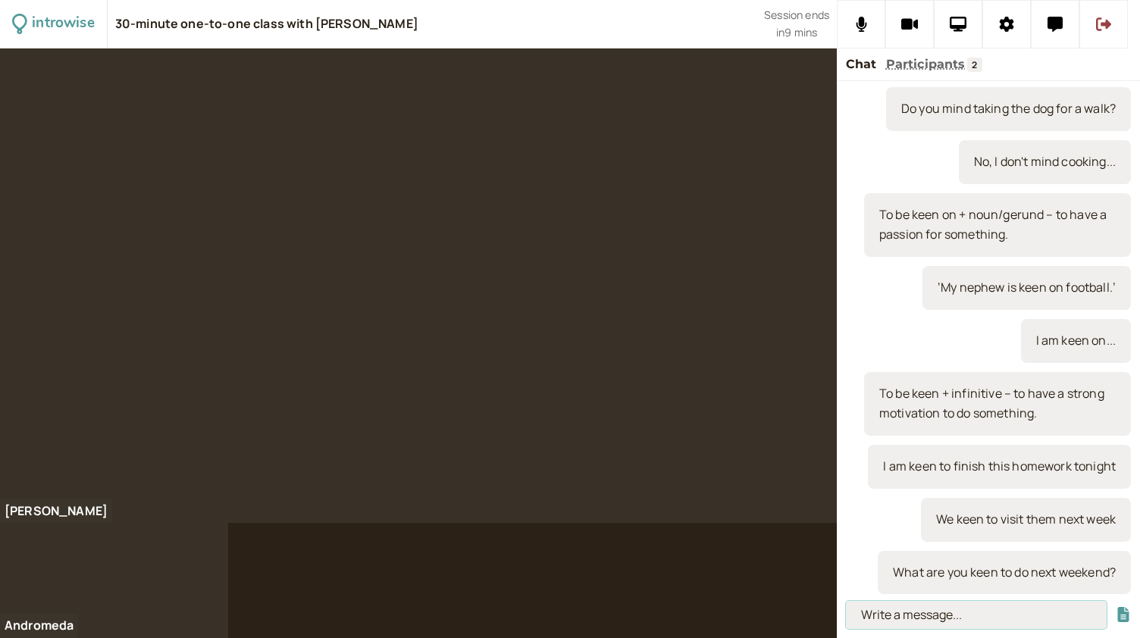
paste input "‘My sister is into yoga; she has been doing it for years.’"
type input "‘My sister is into yoga; she has been doing it for years.’"
click at [1116, 607] on button "submit" at bounding box center [1123, 615] width 15 height 16
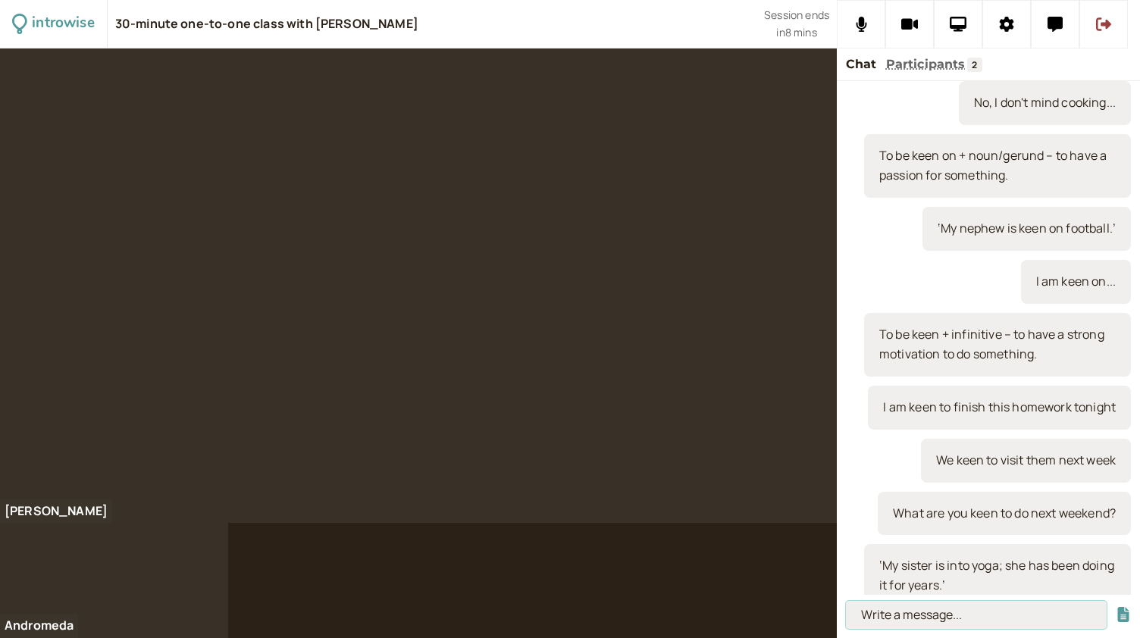
scroll to position [0, 0]
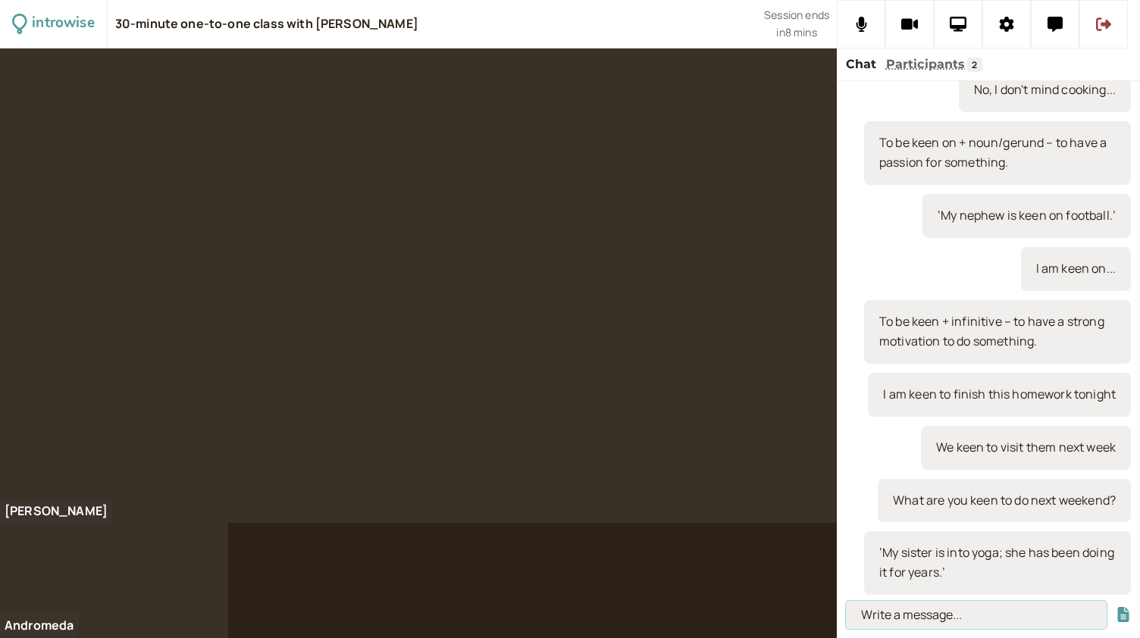
paste input "To be into something – to have a passion."
type input "To be into something – to have a passion."
click at [1116, 607] on button "submit" at bounding box center [1123, 615] width 15 height 16
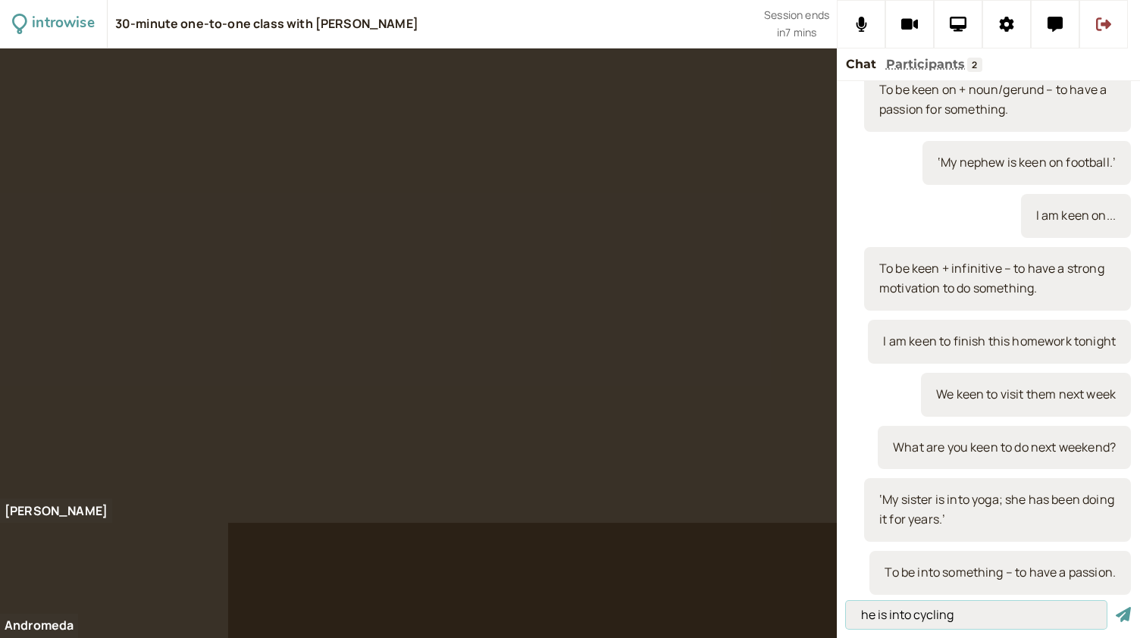
type input "he is into cycling"
click at [1116, 607] on button "submit" at bounding box center [1123, 615] width 15 height 16
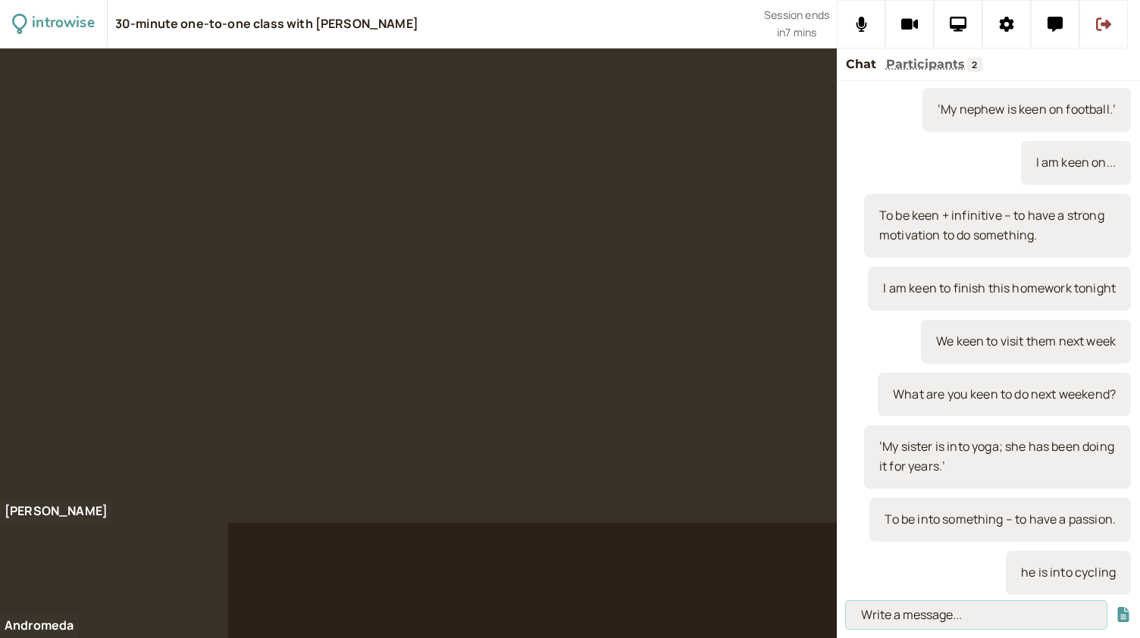
scroll to position [1835, 0]
type input "aunts and uncles"
click at [1116, 607] on button "submit" at bounding box center [1123, 615] width 15 height 16
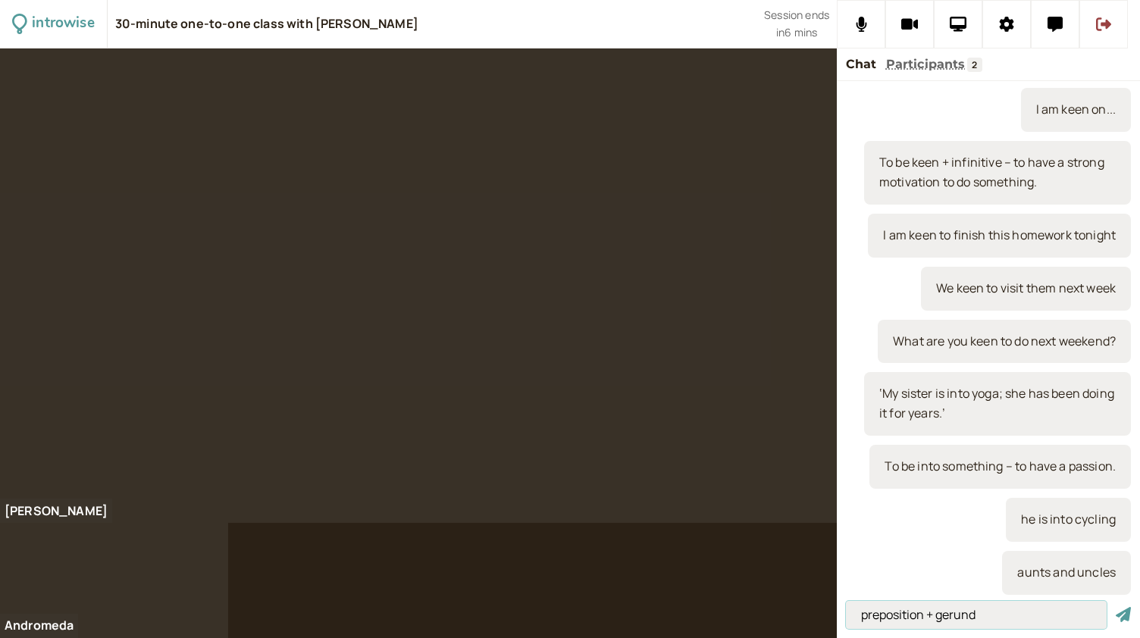
type input "preposition + gerund"
click at [1116, 607] on button "submit" at bounding box center [1123, 615] width 15 height 16
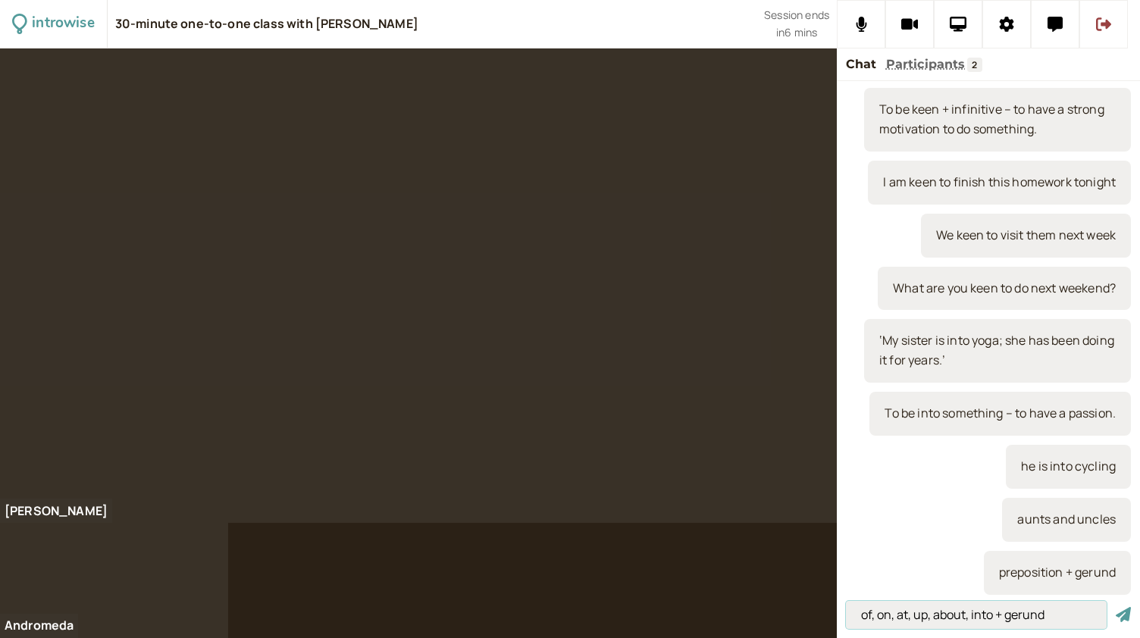
type input "of, on, at, up, about, into + gerund"
click at [1116, 607] on button "submit" at bounding box center [1123, 615] width 15 height 16
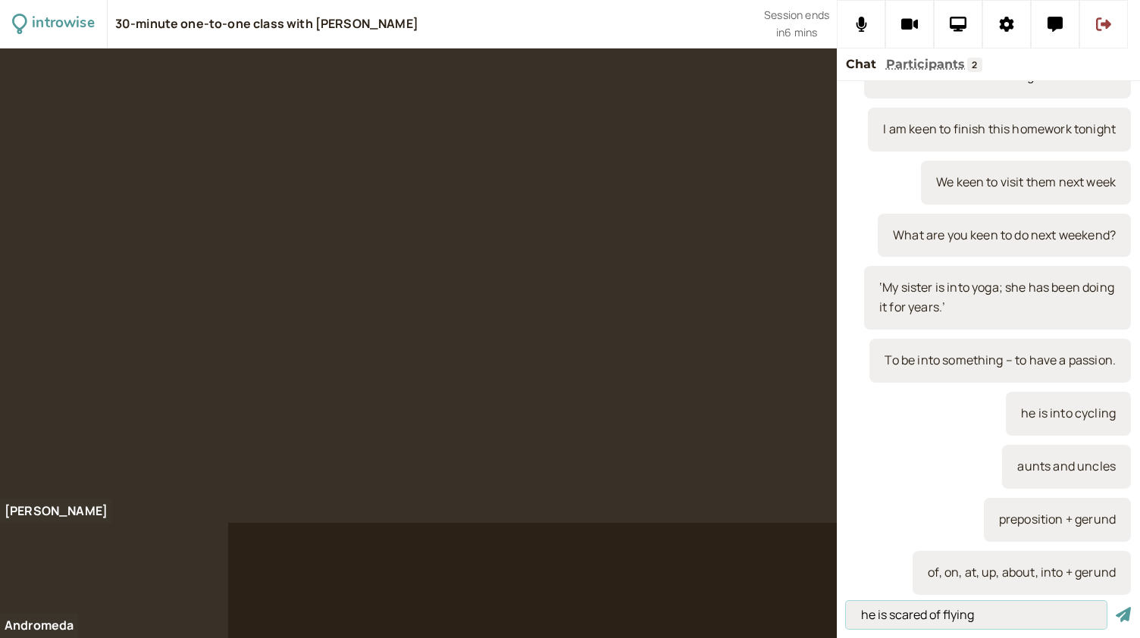
type input "he is scared of flying"
click at [1116, 607] on button "submit" at bounding box center [1123, 615] width 15 height 16
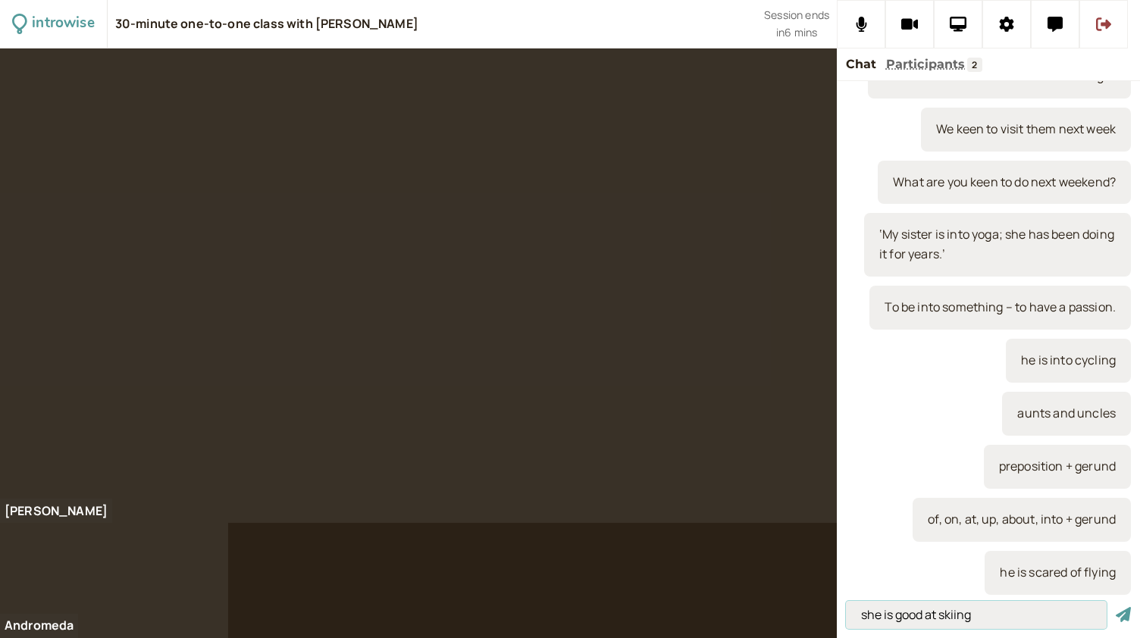
type input "she is good at skiing"
click at [1116, 607] on button "submit" at bounding box center [1123, 615] width 15 height 16
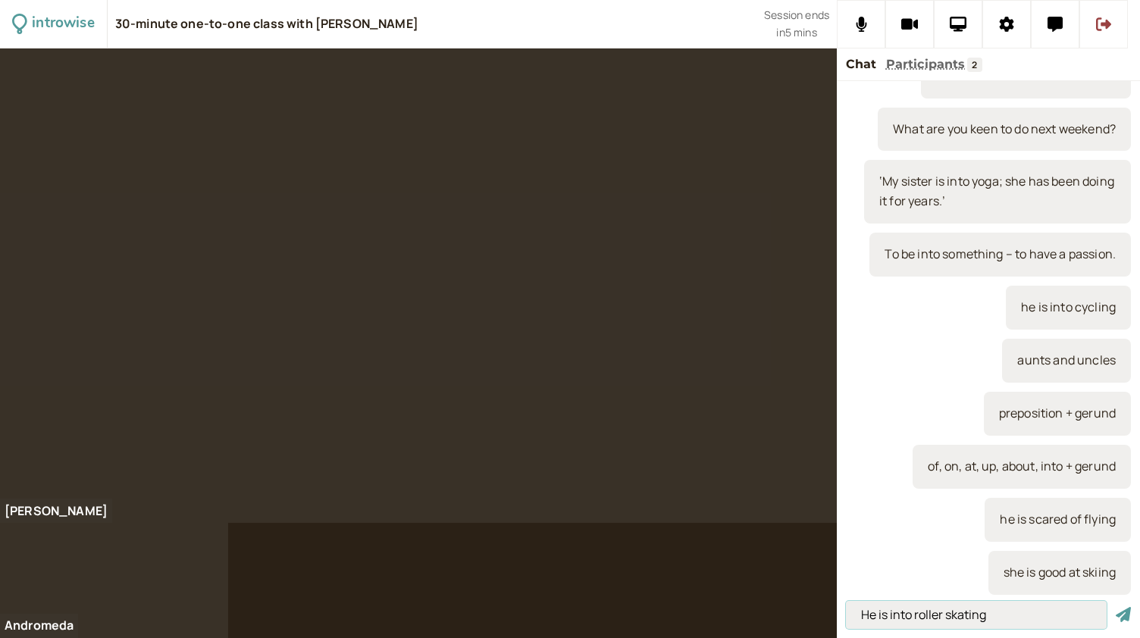
type input "He is into roller skating"
click at [1116, 607] on button "submit" at bounding box center [1123, 615] width 15 height 16
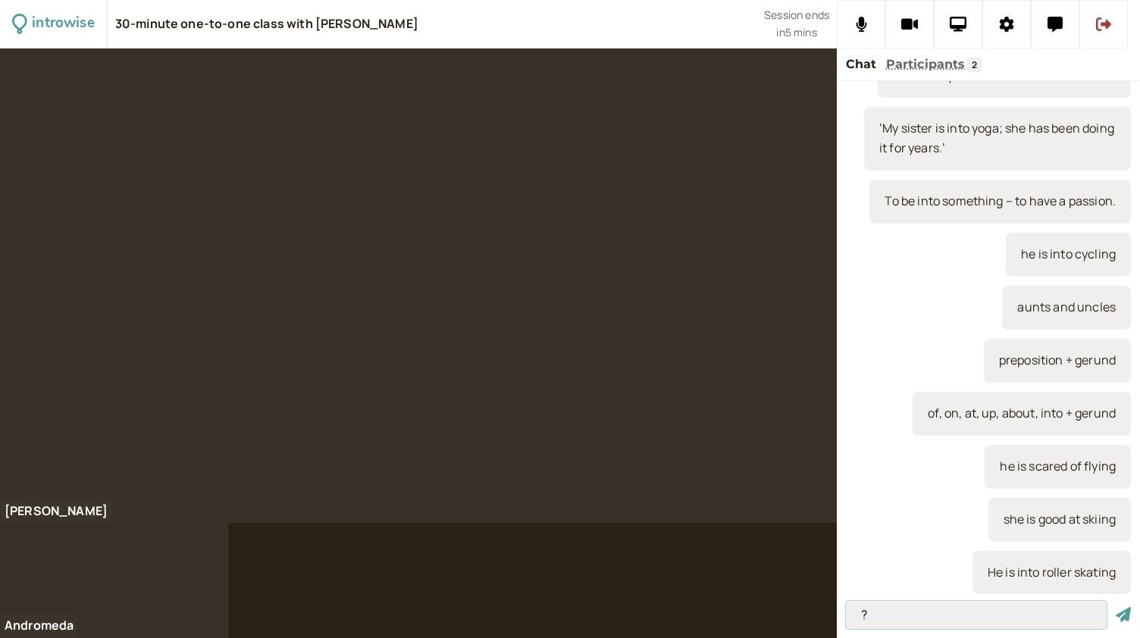
type input "?"
click at [1116, 607] on button "submit" at bounding box center [1123, 615] width 15 height 16
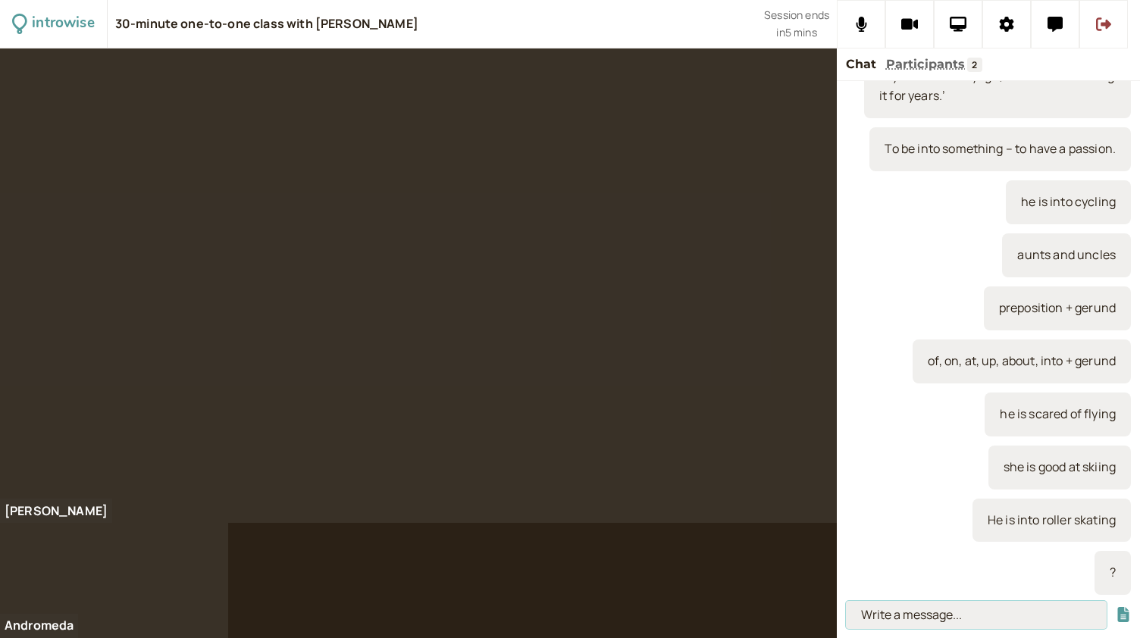
scroll to position [2206, 0]
type input "is he into roller skating?"
click at [1116, 607] on button "submit" at bounding box center [1123, 615] width 15 height 16
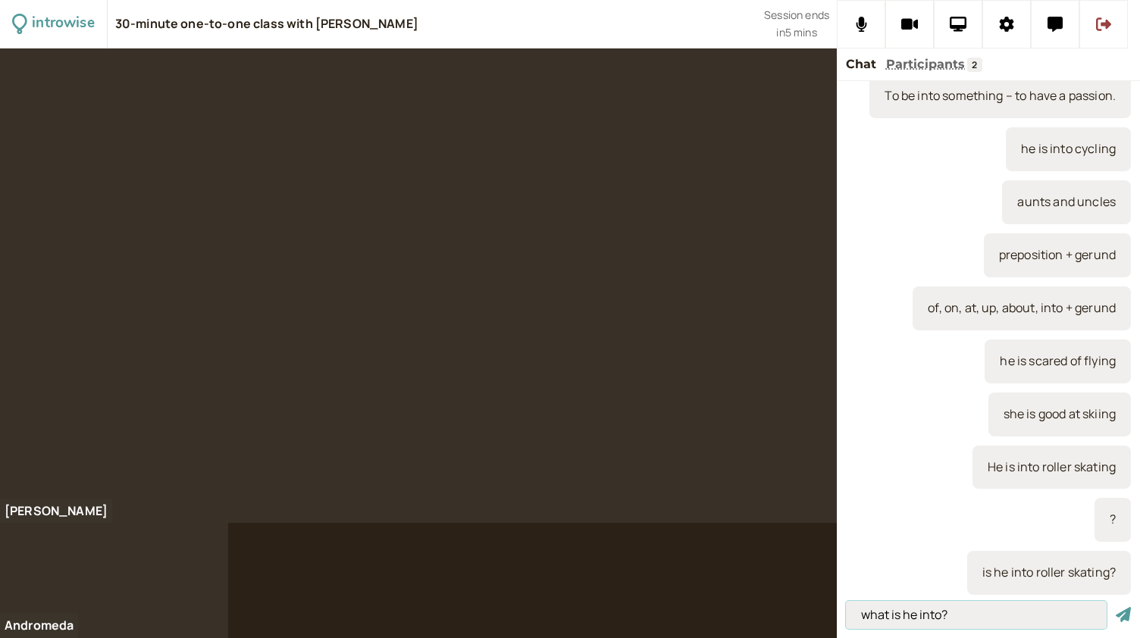
type input "what is he into?"
click at [1116, 607] on button "submit" at bounding box center [1123, 615] width 15 height 16
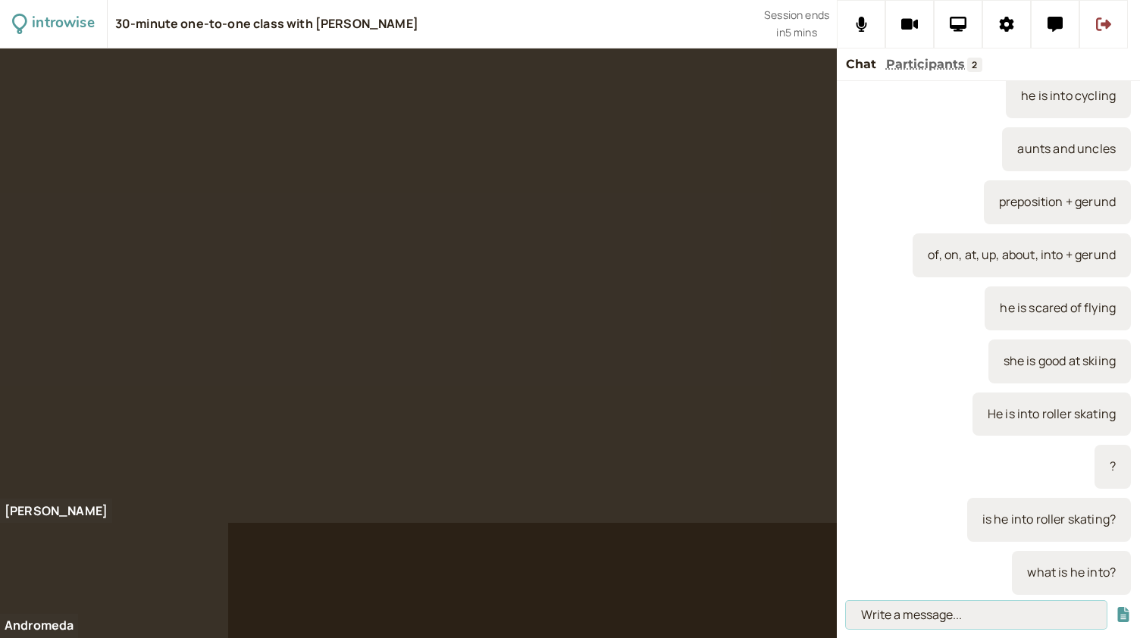
click at [952, 621] on input at bounding box center [976, 615] width 261 height 28
type input "g"
type input "to get into a bus = enter"
click at [1116, 607] on button "submit" at bounding box center [1123, 615] width 15 height 16
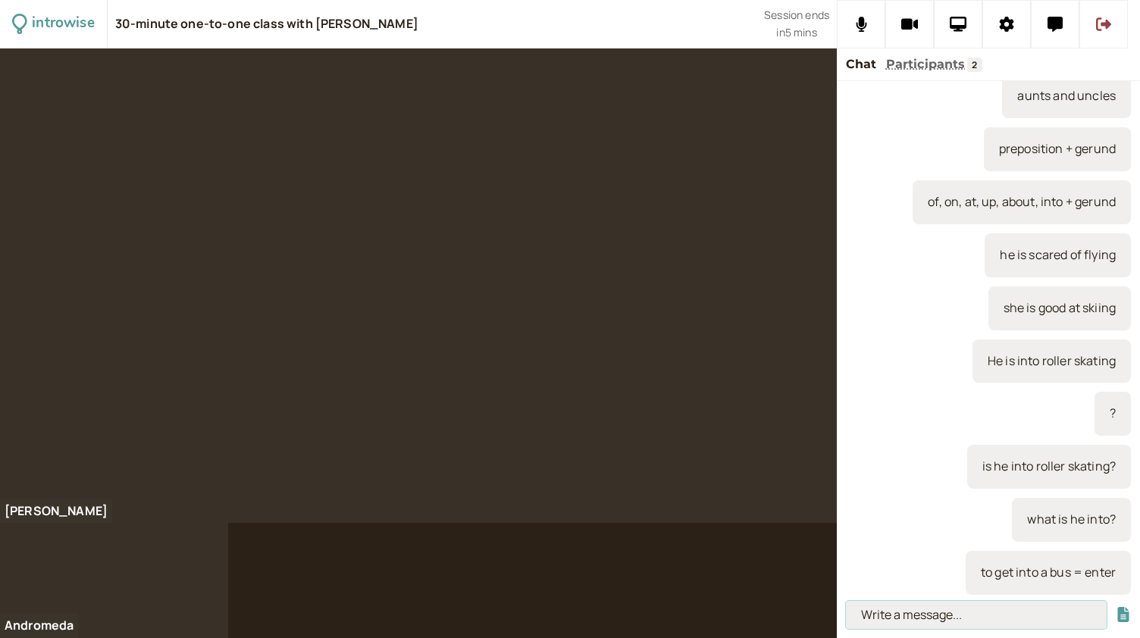
paste input "To get into something – to develop a passion."
type input "To get into something – to develop a passion."
click at [1116, 607] on button "submit" at bounding box center [1123, 615] width 15 height 16
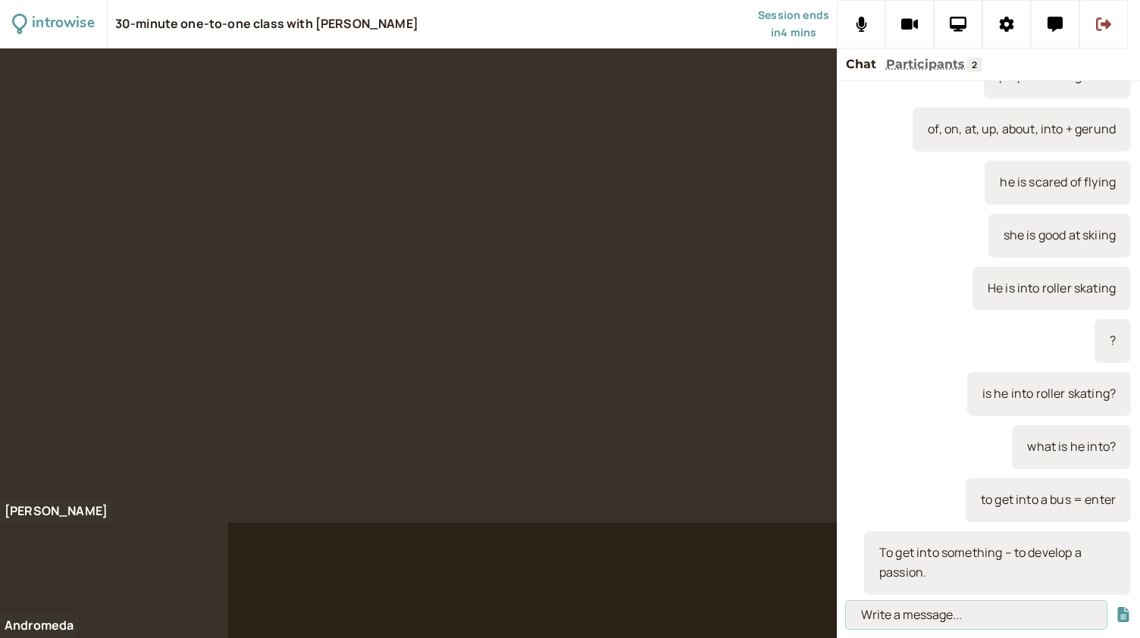
click at [906, 611] on input at bounding box center [976, 615] width 261 height 28
paste input "‘My aunt is getting into salsa dancing; she takes a class every week.’"
type input "‘My aunt is getting into salsa dancing; she takes a class every week.’"
click at [1116, 607] on button "submit" at bounding box center [1123, 615] width 15 height 16
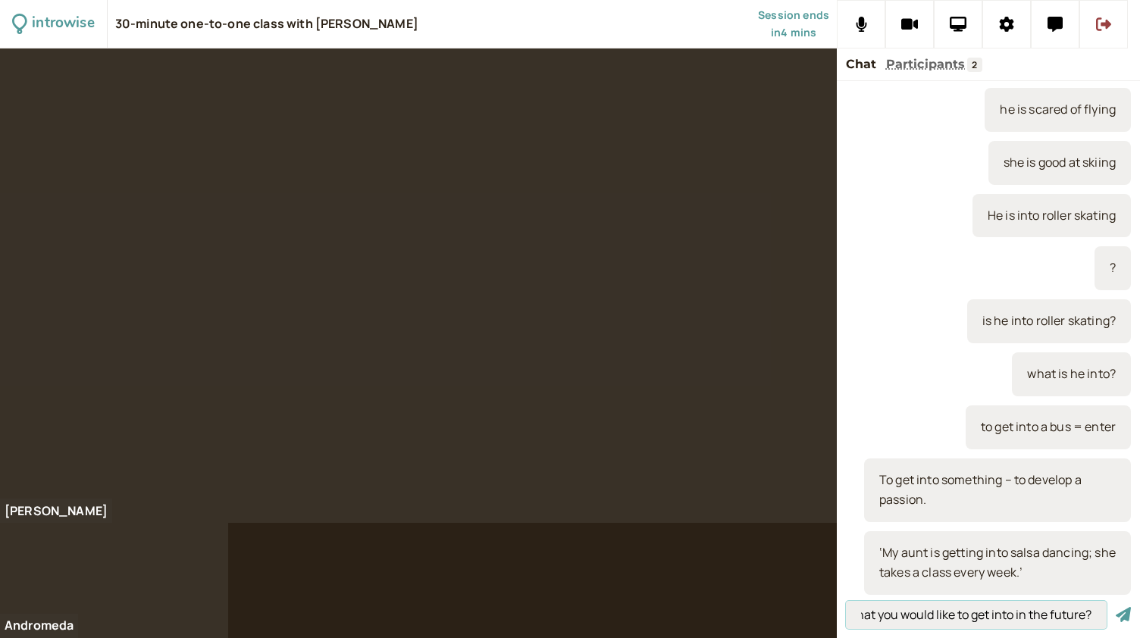
scroll to position [0, 110]
type input "Is there anything that you would like to get into in the future?"
click at [1116, 607] on button "submit" at bounding box center [1123, 615] width 15 height 16
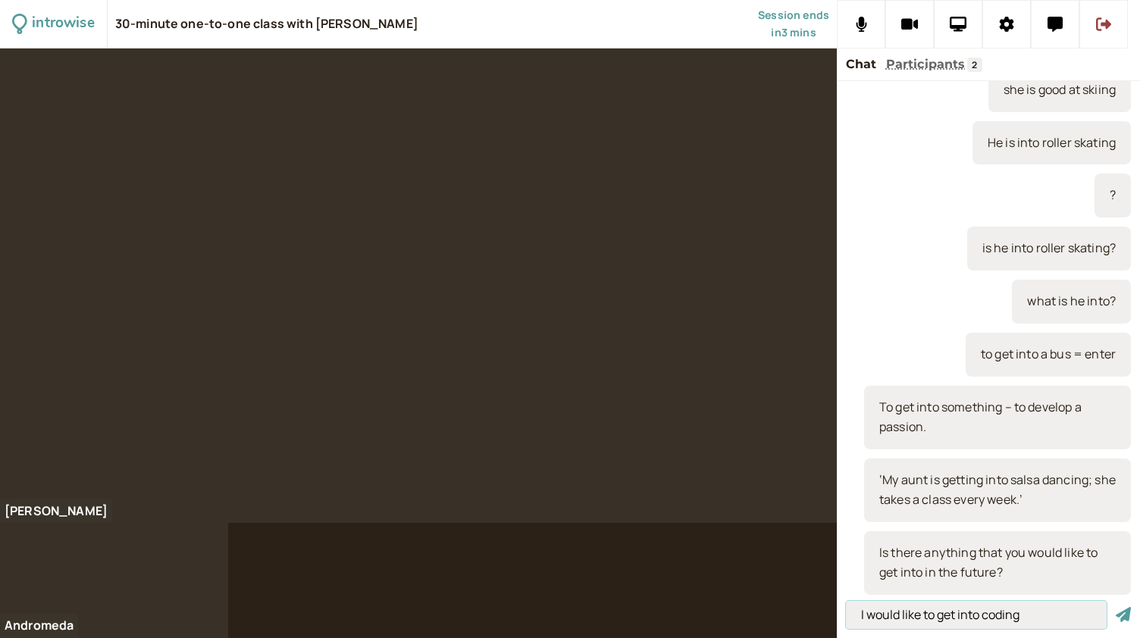
type input "I would like to get into coding"
click at [1116, 607] on button "submit" at bounding box center [1123, 615] width 15 height 16
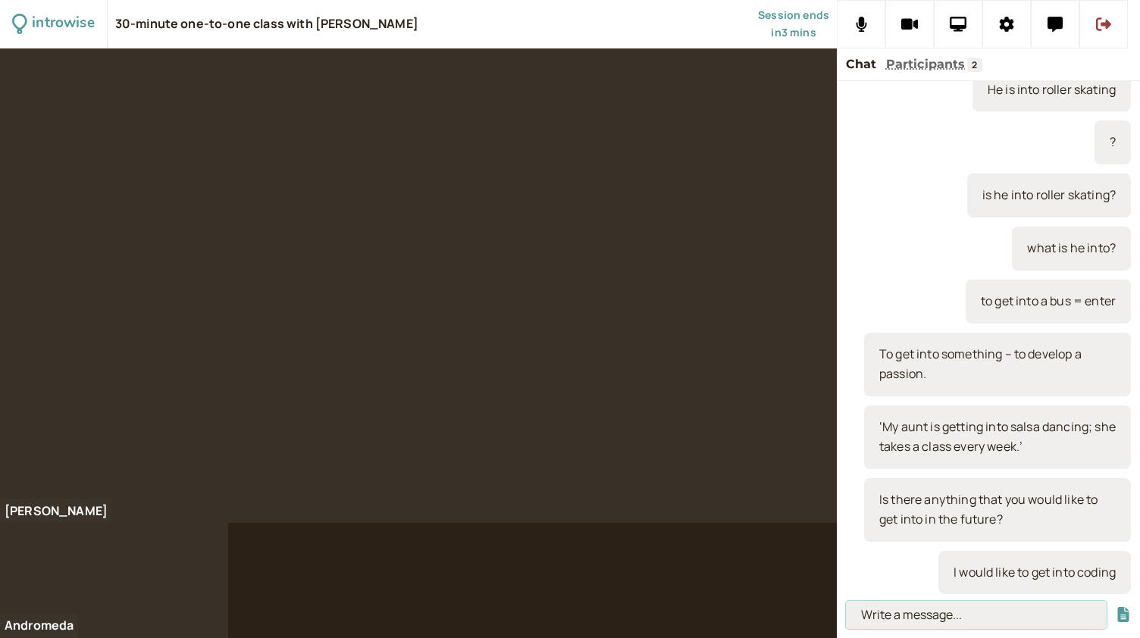
scroll to position [2636, 0]
type input "preposition = time / date"
click at [1116, 607] on button "submit" at bounding box center [1123, 615] width 15 height 16
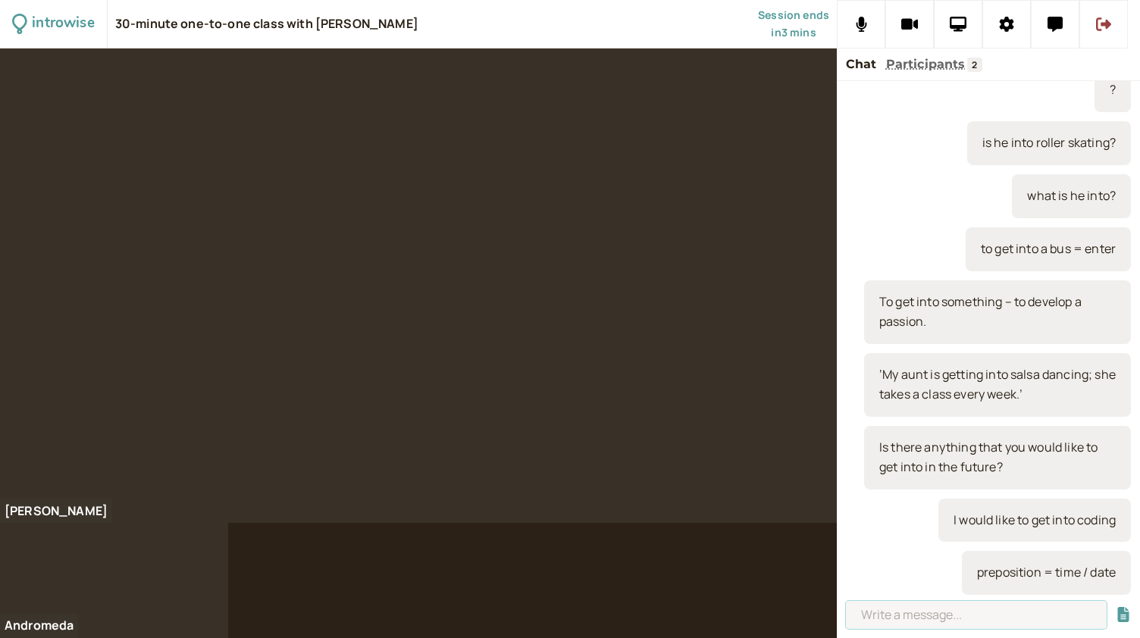
scroll to position [2689, 0]
type input "in, on, at"
click at [1116, 607] on button "submit" at bounding box center [1123, 615] width 15 height 16
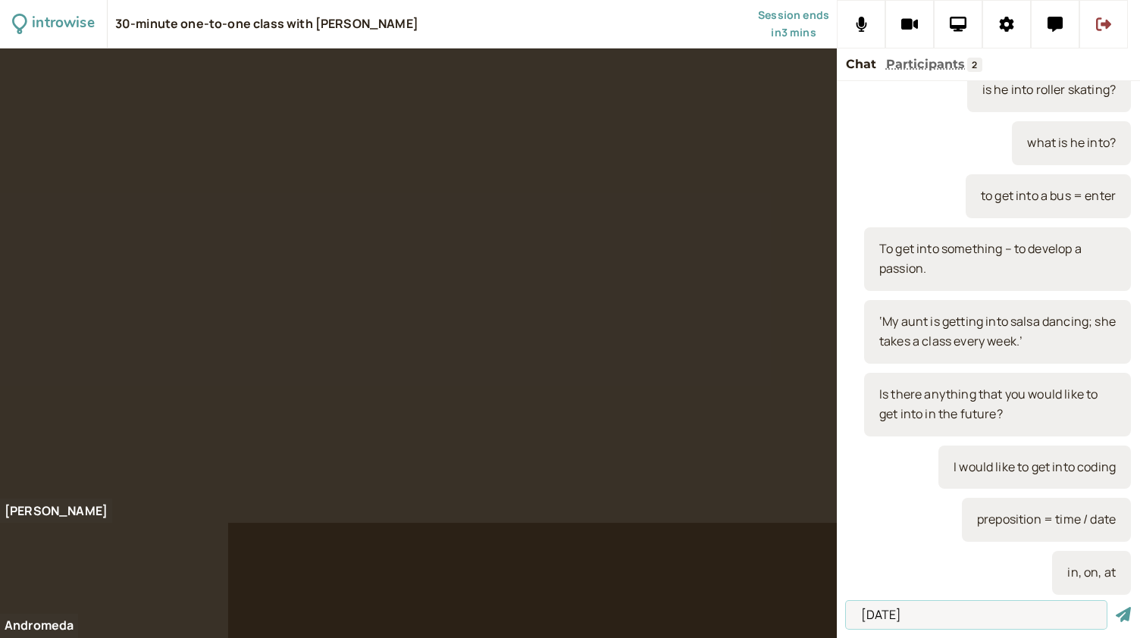
type input "[DATE]"
click at [1116, 607] on button "submit" at bounding box center [1123, 615] width 15 height 16
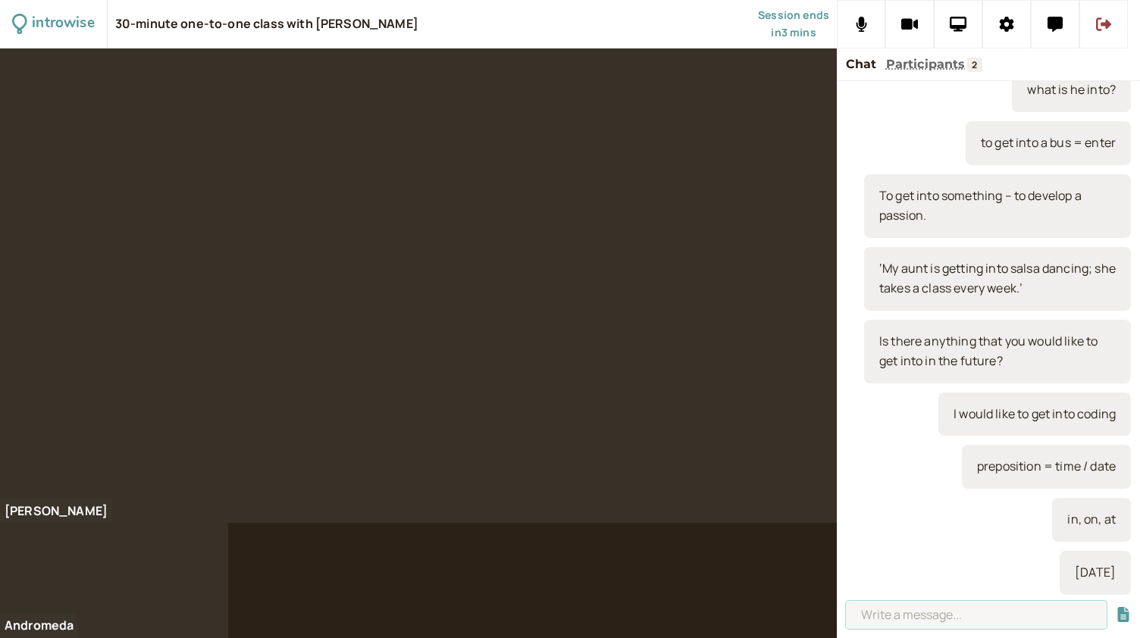
scroll to position [2794, 0]
type input "[DATE]"
click at [1116, 607] on button "submit" at bounding box center [1123, 615] width 15 height 16
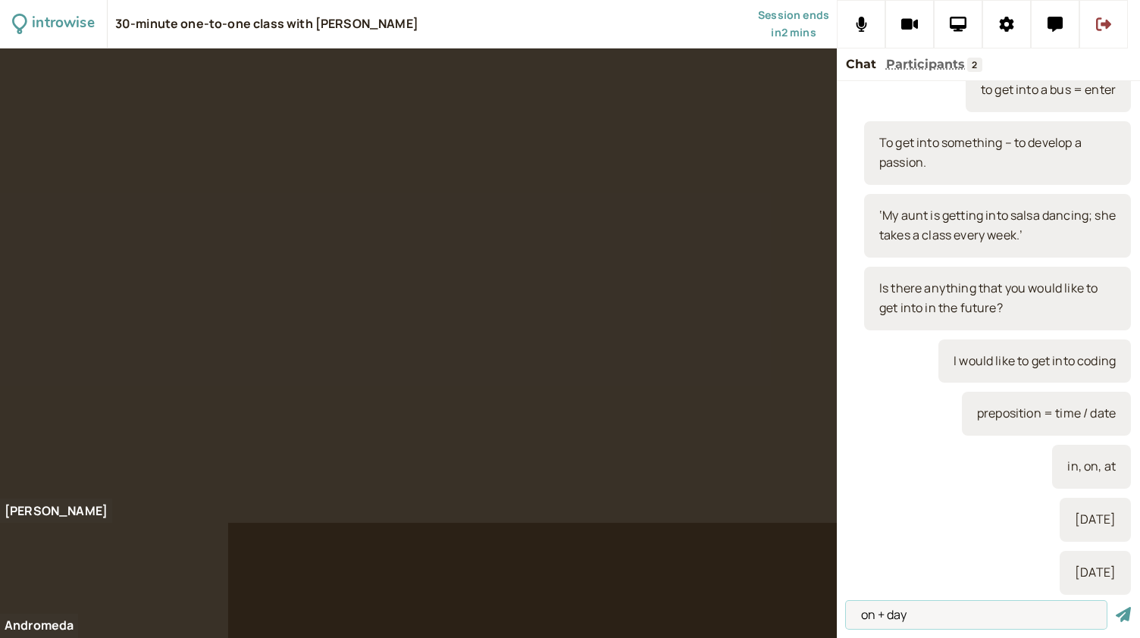
type input "on + day"
click at [1116, 607] on button "submit" at bounding box center [1123, 615] width 15 height 16
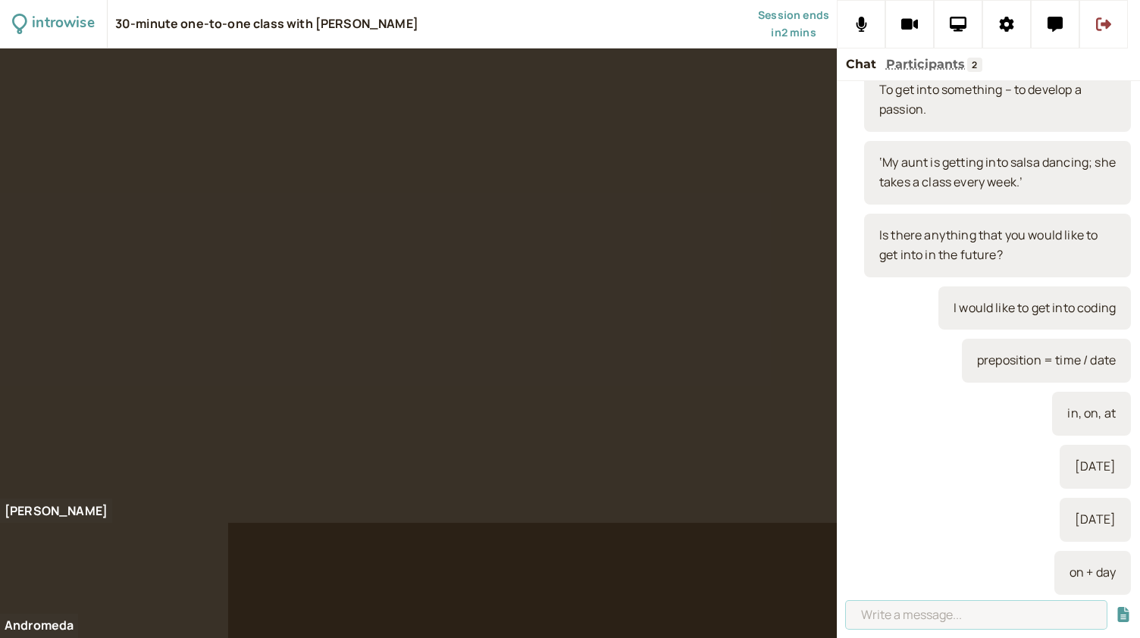
scroll to position [2901, 0]
type input "May"
click at [1116, 607] on button "submit" at bounding box center [1123, 615] width 15 height 16
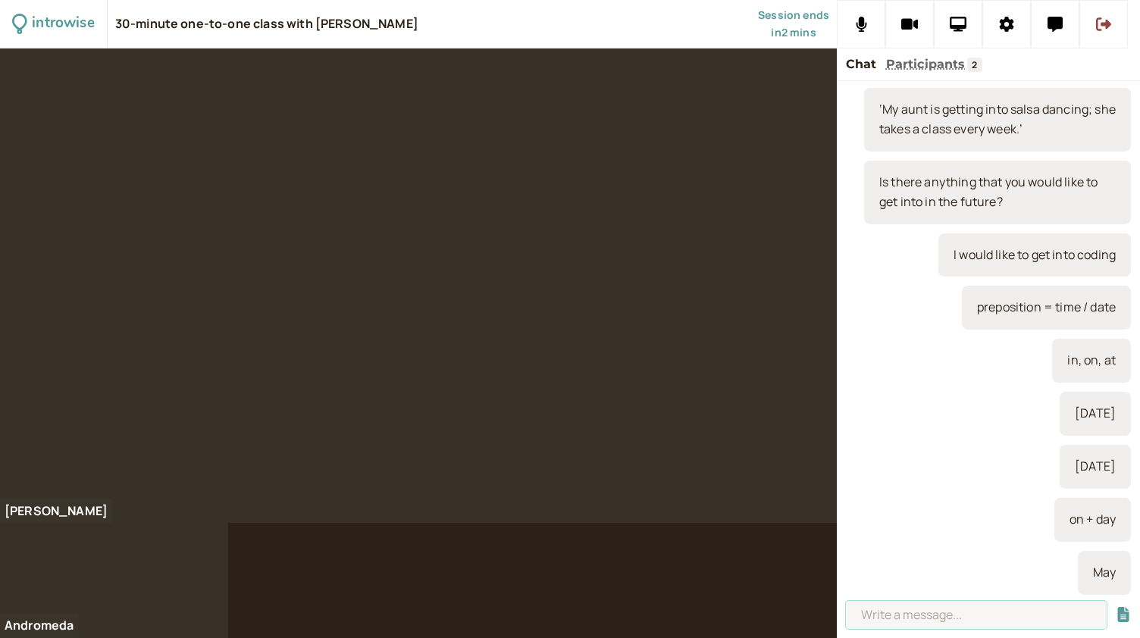
scroll to position [2954, 0]
type input "in + month"
click at [1116, 607] on button "submit" at bounding box center [1123, 615] width 15 height 16
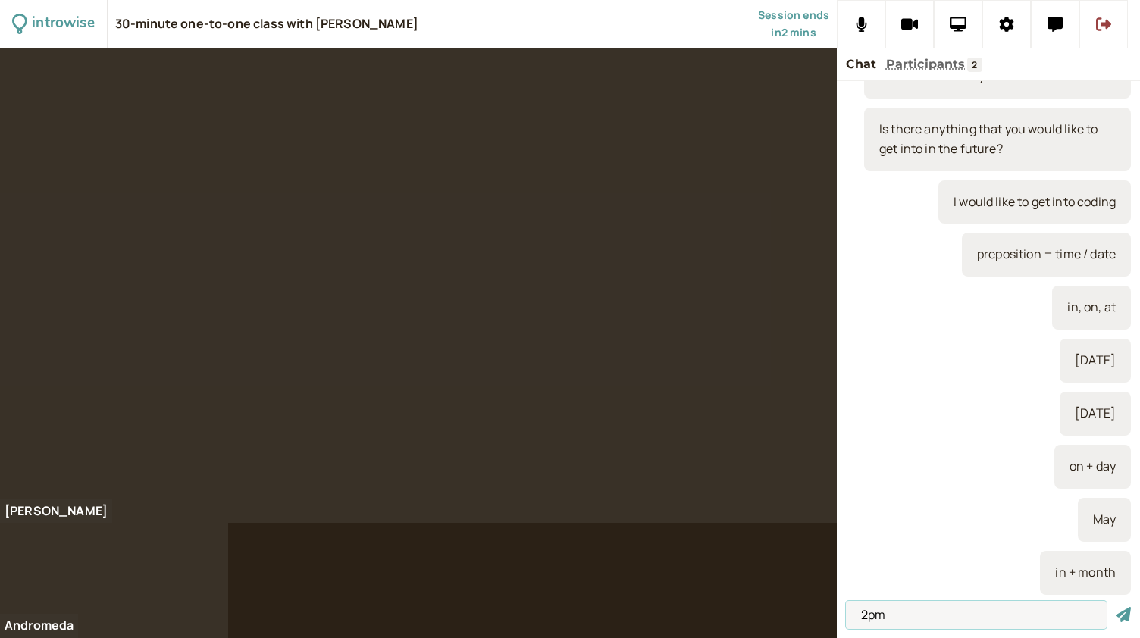
type input "2pm"
click at [1116, 607] on button "submit" at bounding box center [1123, 615] width 15 height 16
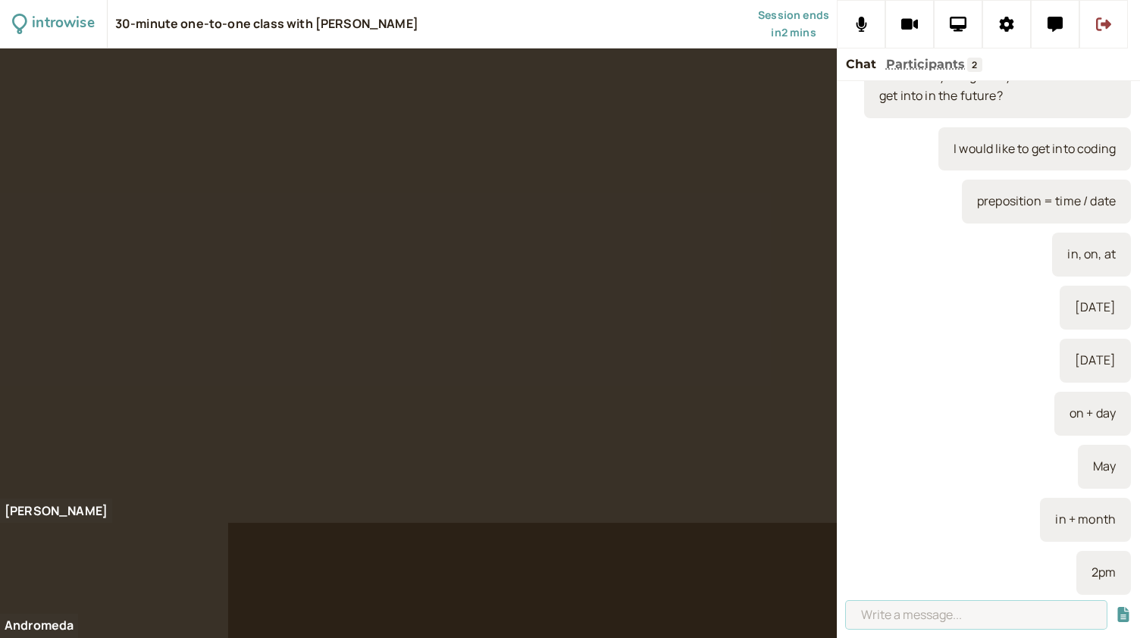
scroll to position [3060, 0]
type input "at + time"
click at [1116, 607] on button "submit" at bounding box center [1123, 615] width 15 height 16
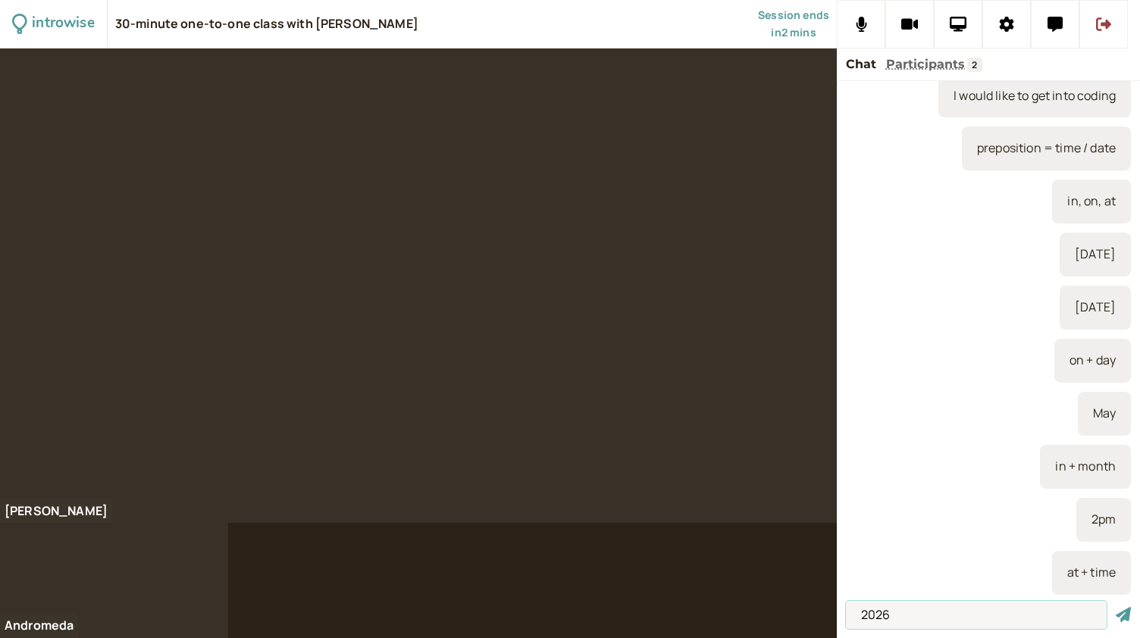
type input "2026"
click at [1116, 607] on button "submit" at bounding box center [1123, 615] width 15 height 16
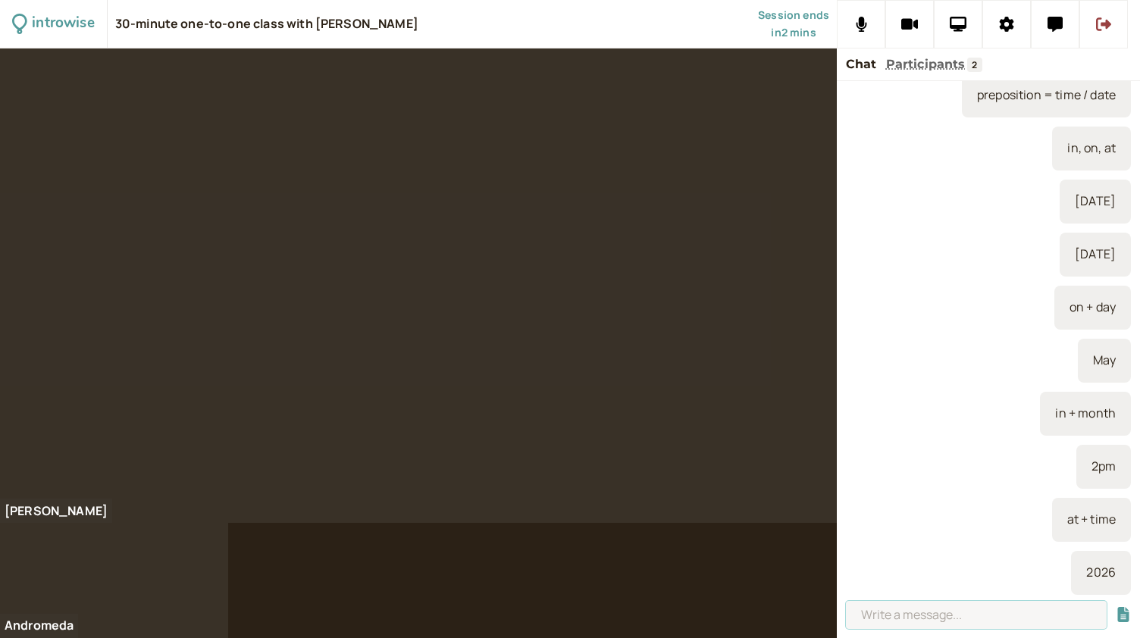
scroll to position [3166, 0]
type input "in + year"
click at [1116, 607] on button "submit" at bounding box center [1123, 615] width 15 height 16
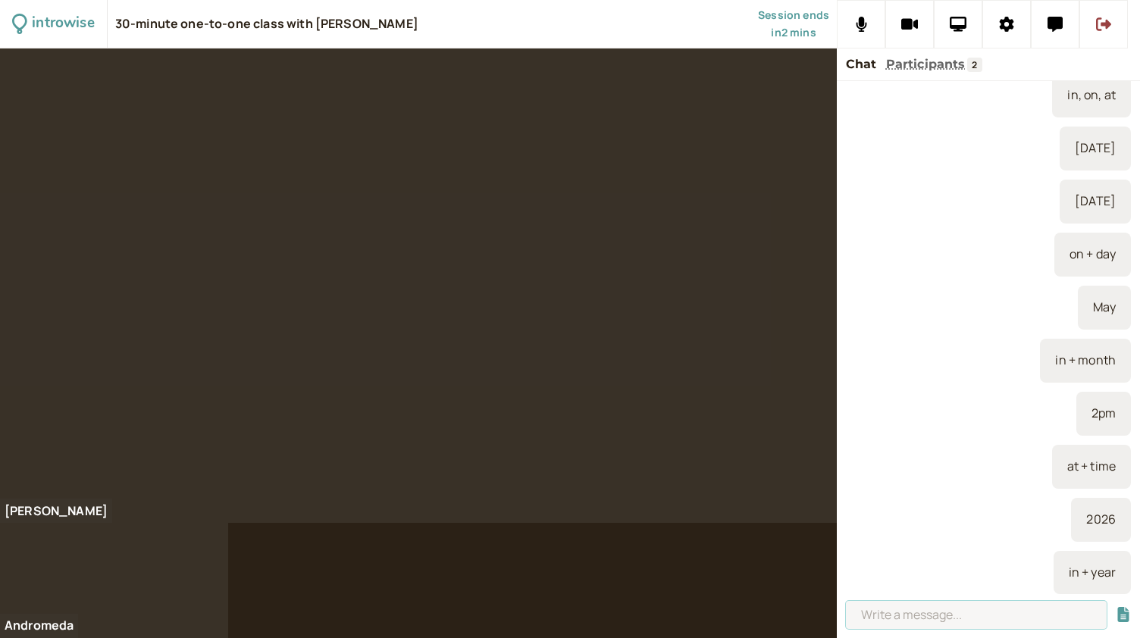
scroll to position [3218, 0]
type input "let's meet ...."
click at [1116, 607] on button "submit" at bounding box center [1123, 615] width 15 height 16
type input "cinema"
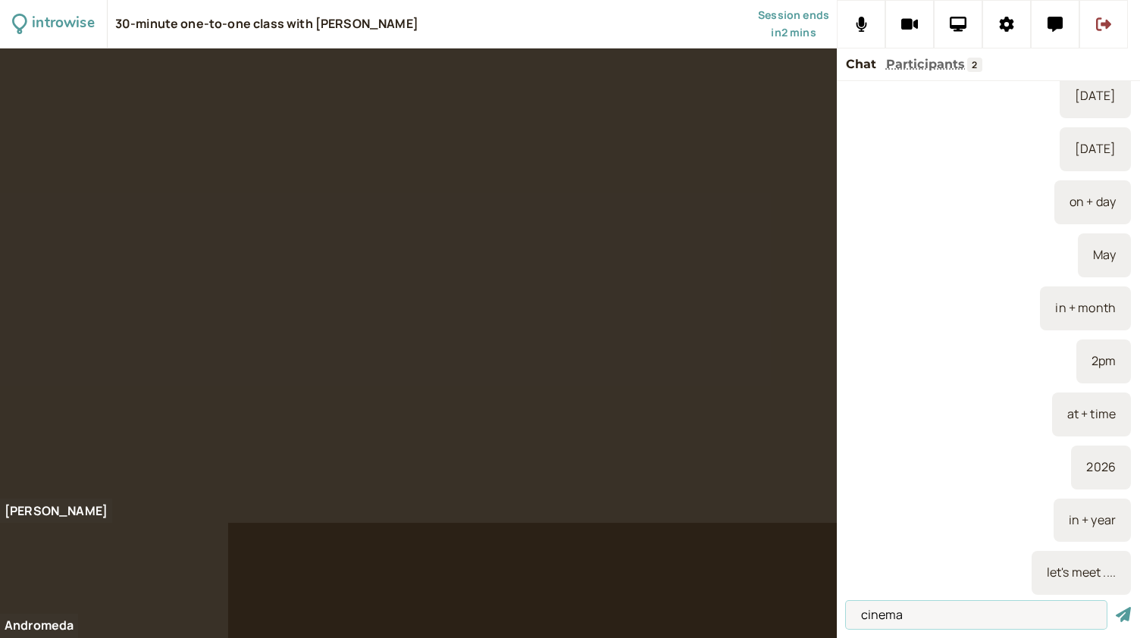
click at [1116, 607] on button "submit" at bounding box center [1123, 615] width 15 height 16
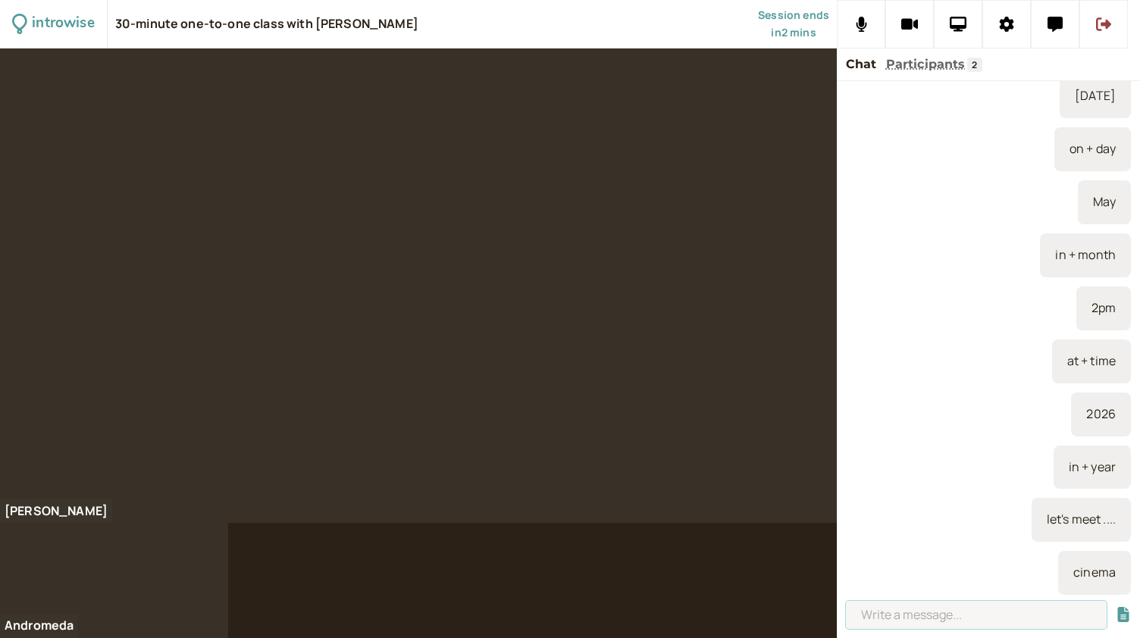
scroll to position [3324, 0]
type input "at + location"
click at [1116, 607] on button "submit" at bounding box center [1123, 615] width 15 height 16
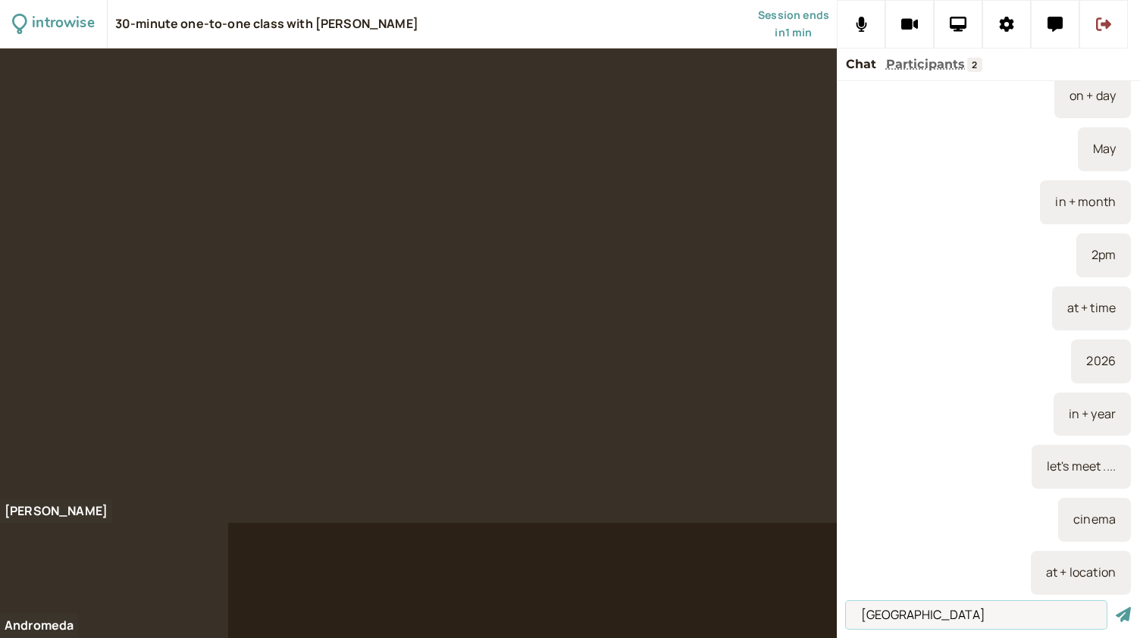
type input "[GEOGRAPHIC_DATA]"
click at [1116, 607] on button "submit" at bounding box center [1123, 615] width 15 height 16
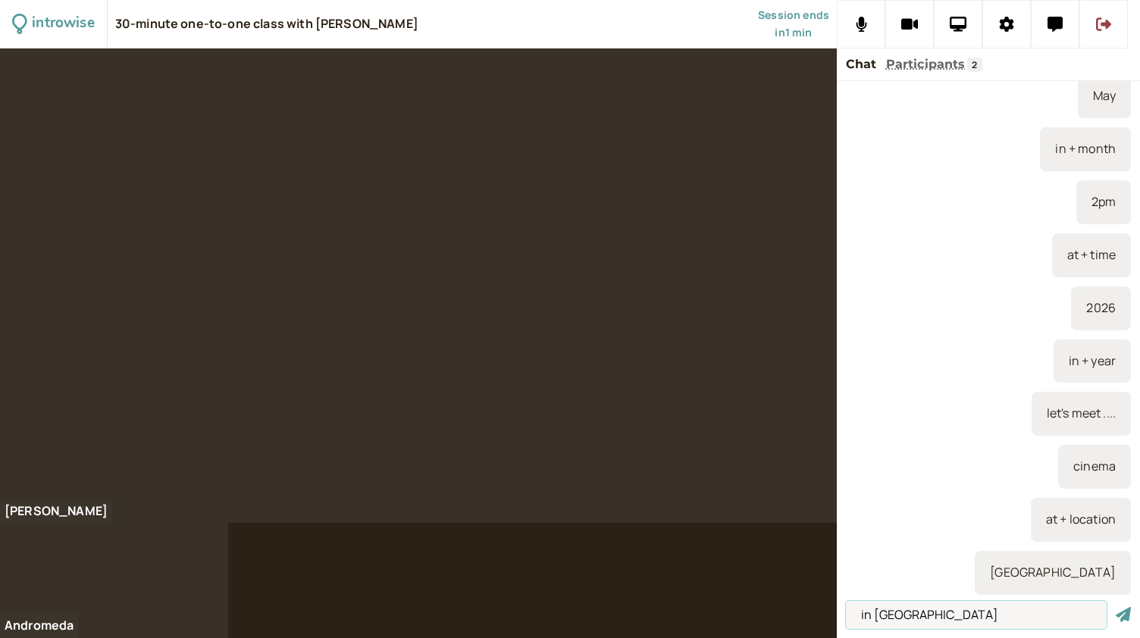
type input "in [GEOGRAPHIC_DATA]"
click at [1116, 607] on button "submit" at bounding box center [1123, 615] width 15 height 16
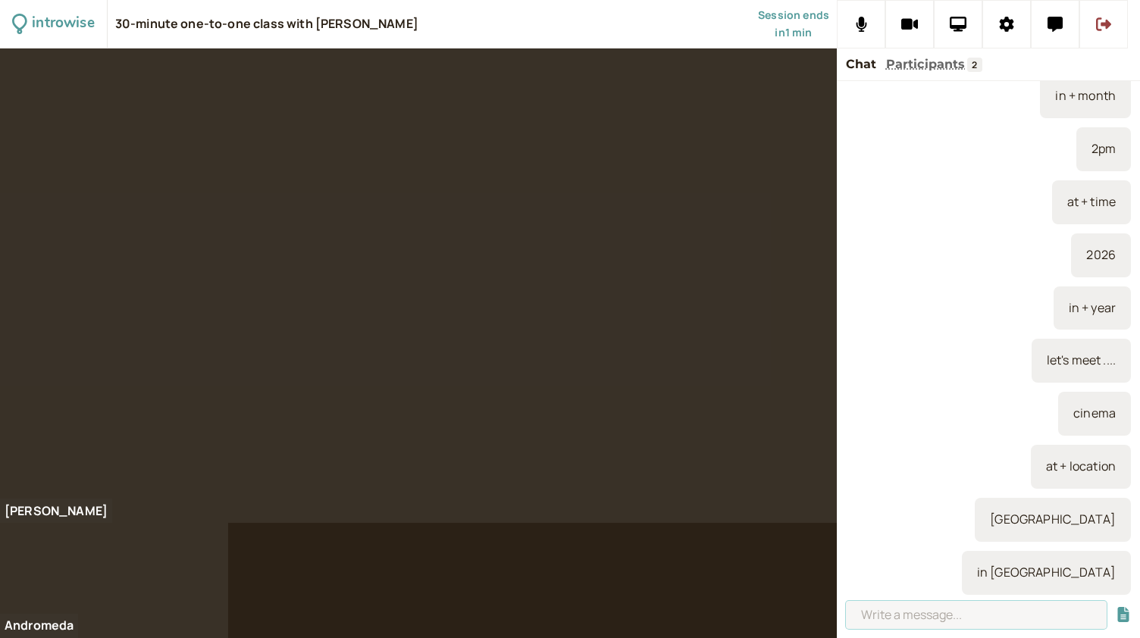
scroll to position [3483, 0]
type input "in + city / country"
click at [1116, 607] on button "submit" at bounding box center [1123, 615] width 15 height 16
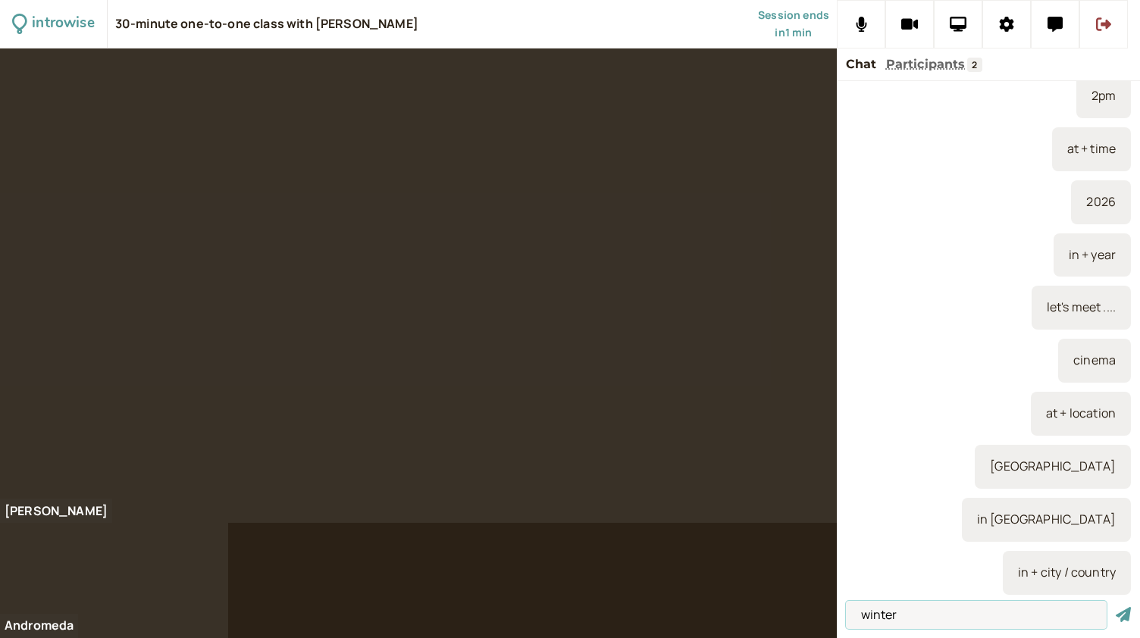
type input "winter"
click at [1116, 607] on button "submit" at bounding box center [1123, 615] width 15 height 16
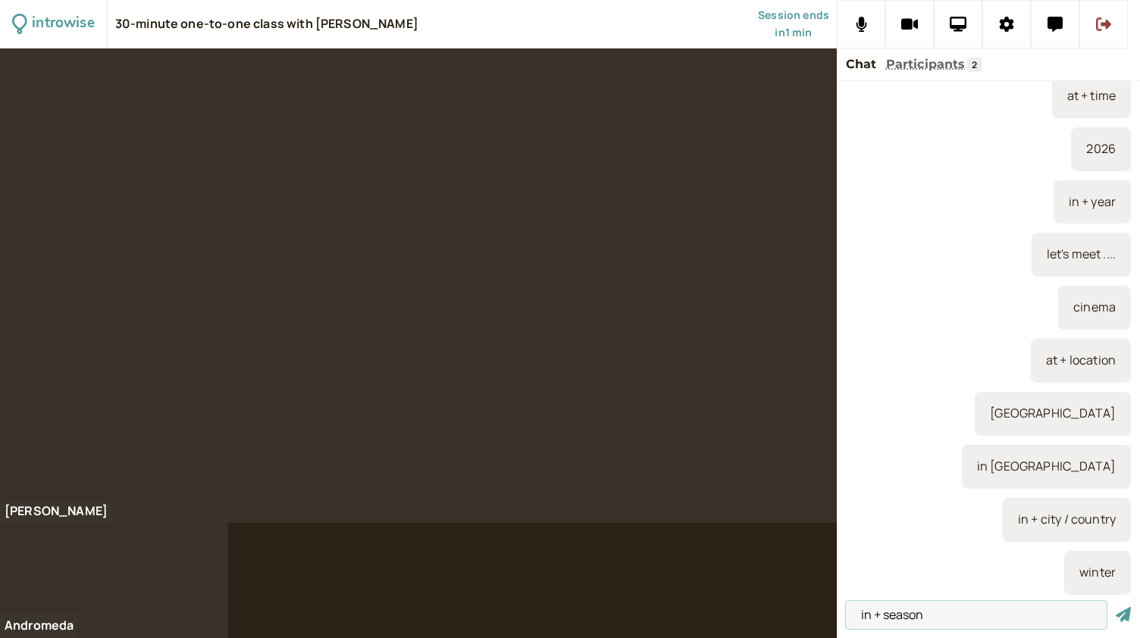
type input "in + season"
click at [1116, 607] on button "submit" at bounding box center [1123, 615] width 15 height 16
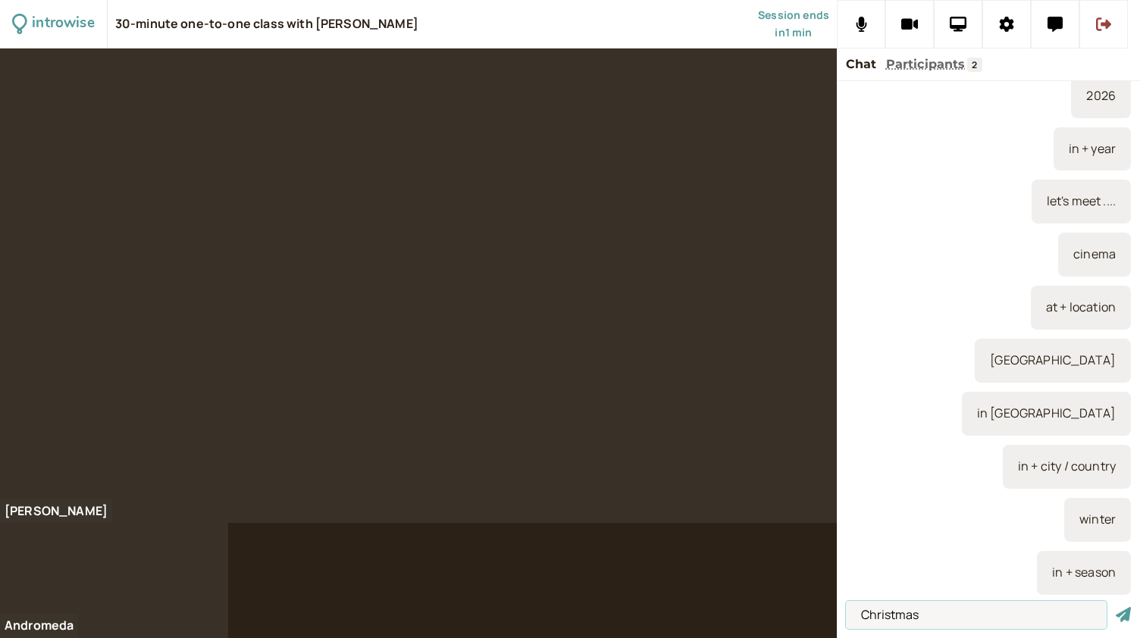
type input "Christmas"
click at [1116, 607] on button "submit" at bounding box center [1123, 615] width 15 height 16
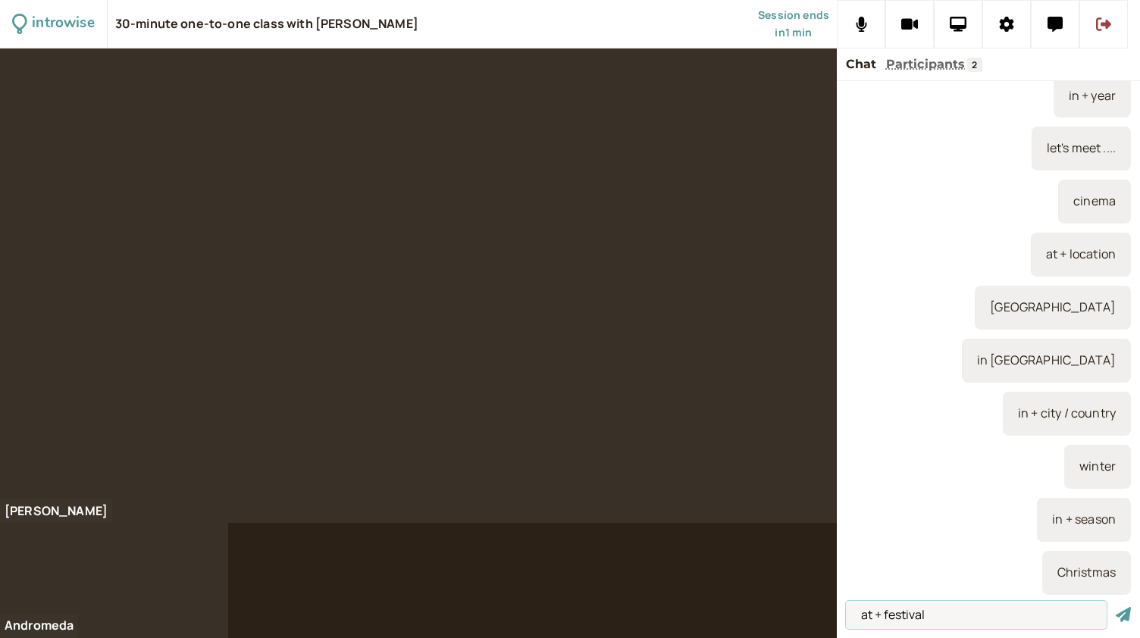
type input "at + festival"
click at [1116, 607] on button "submit" at bounding box center [1123, 615] width 15 height 16
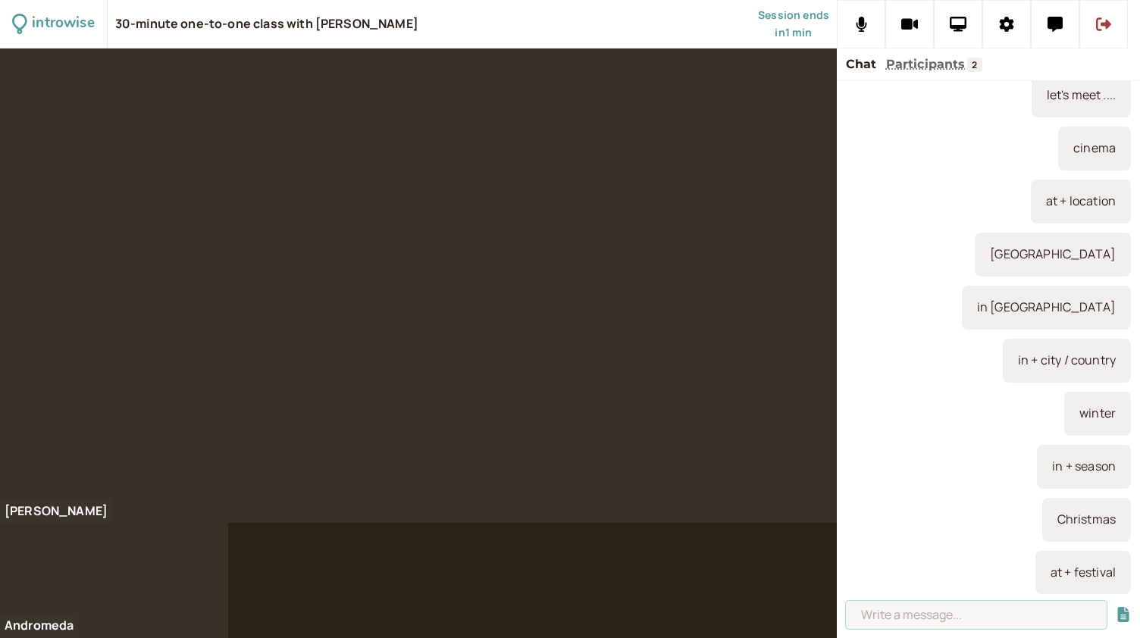
scroll to position [3749, 0]
type input "my birthday"
click at [1116, 607] on button "submit" at bounding box center [1123, 615] width 15 height 16
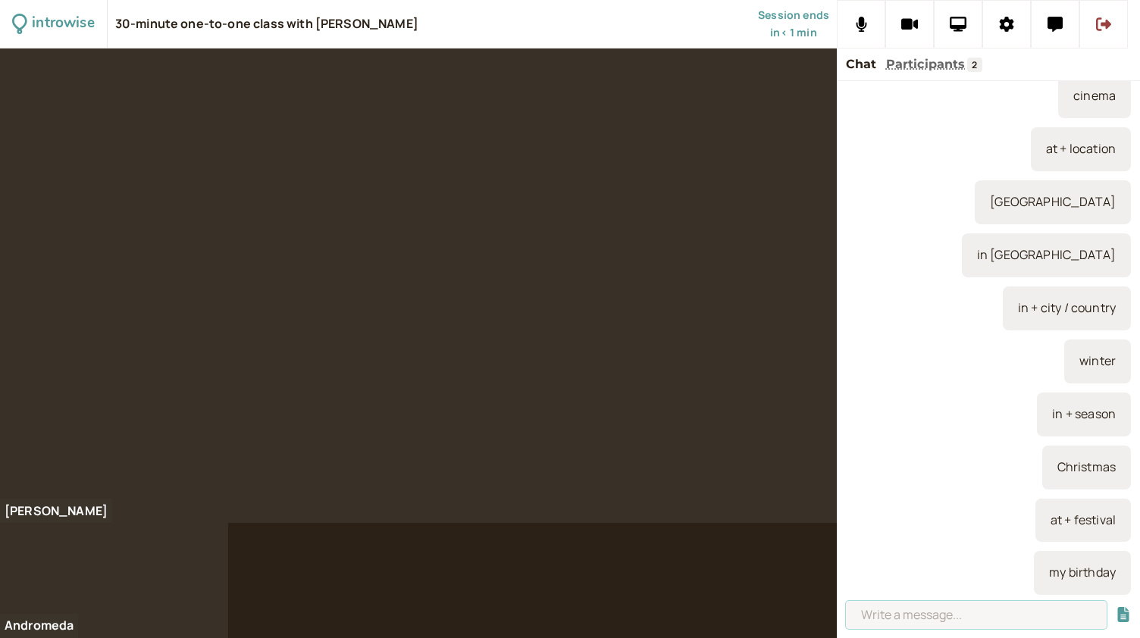
scroll to position [3802, 0]
type input "On my birthday"
click at [1116, 607] on button "submit" at bounding box center [1123, 615] width 15 height 16
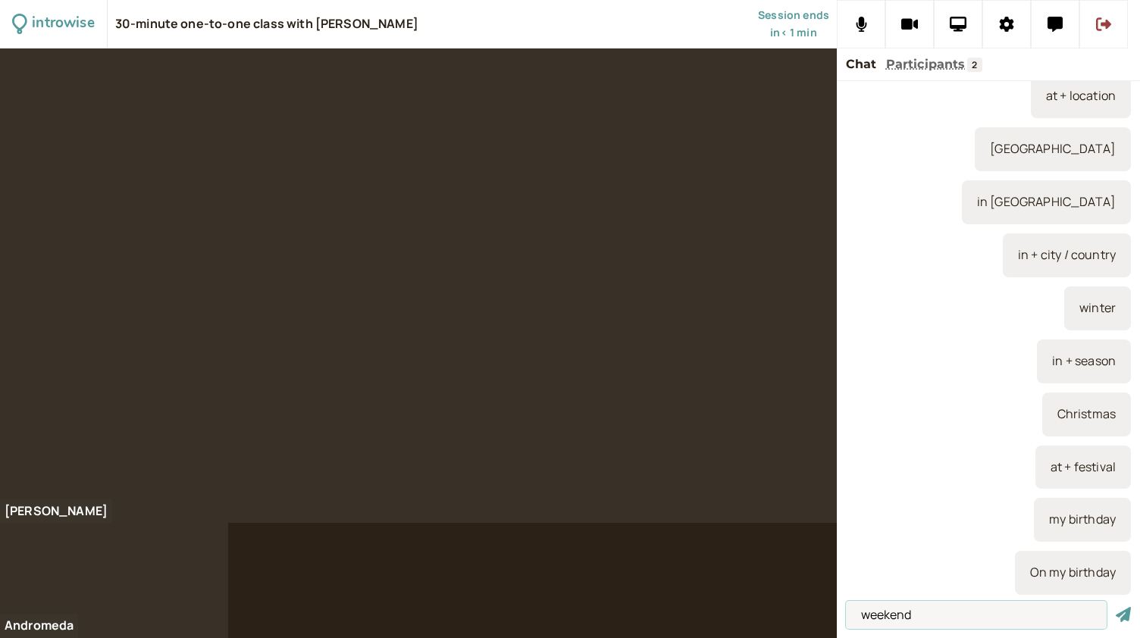
type input "weekend"
click at [1116, 607] on button "submit" at bounding box center [1123, 615] width 15 height 16
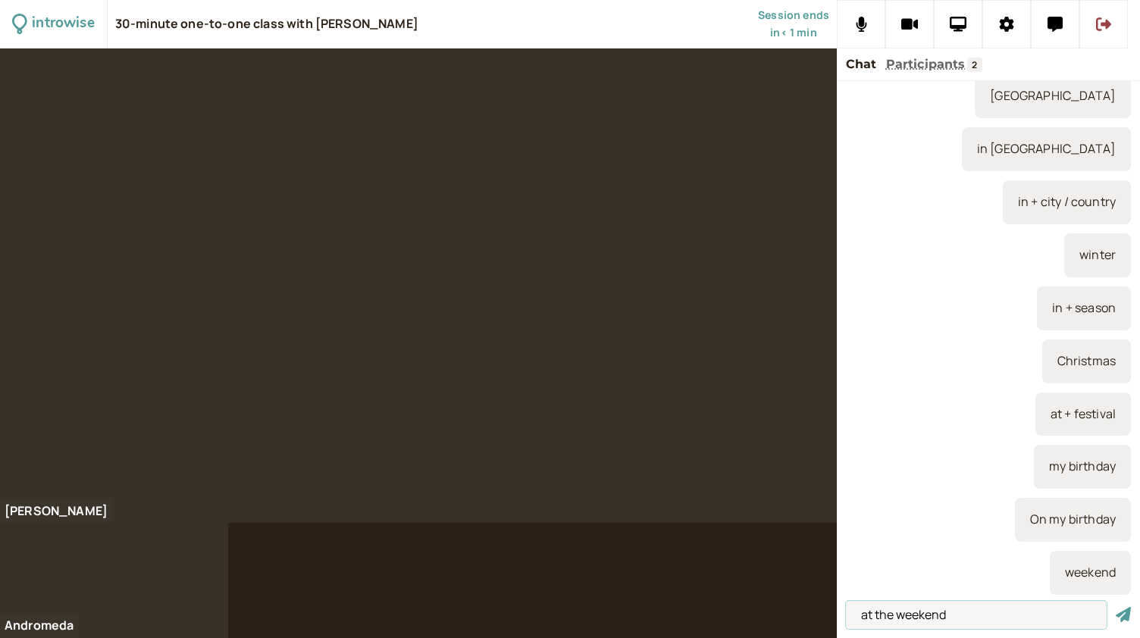
type input "at the weekend"
click at [1116, 607] on button "submit" at bounding box center [1123, 615] width 15 height 16
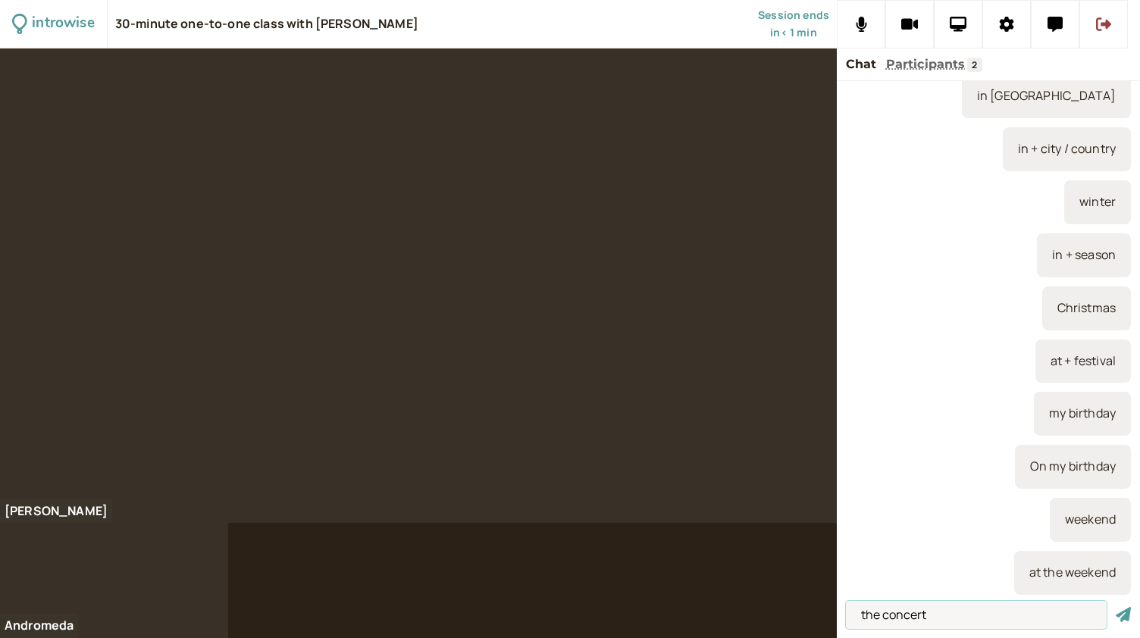
type input "the concert"
click at [1116, 607] on button "submit" at bounding box center [1123, 615] width 15 height 16
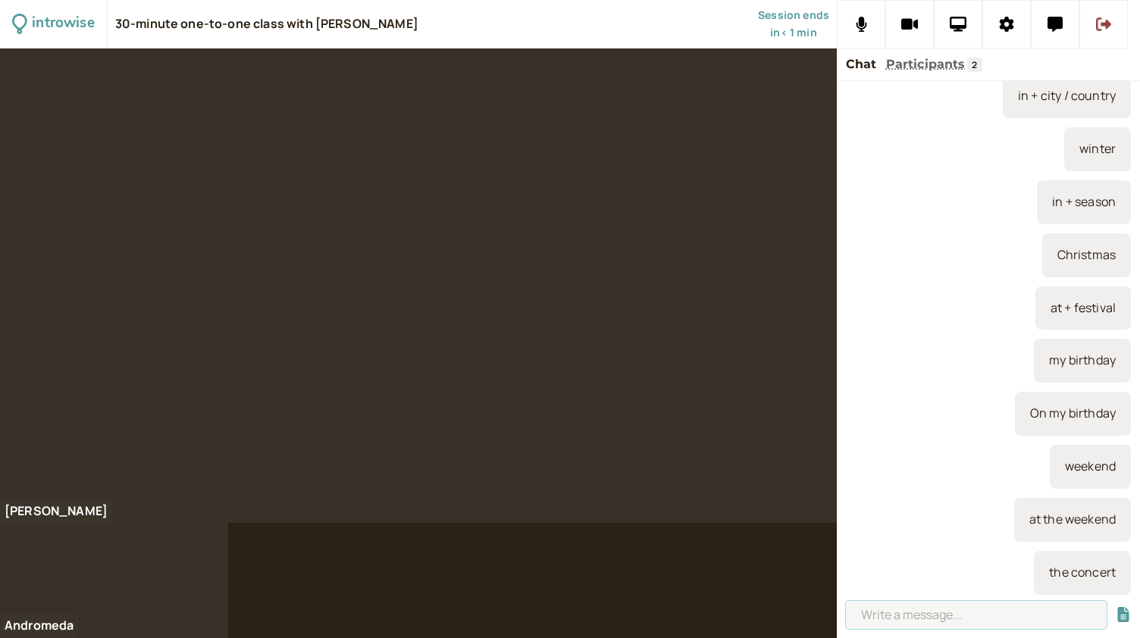
scroll to position [4014, 0]
type input "at + event"
click at [1116, 607] on button "submit" at bounding box center [1123, 615] width 15 height 16
